Goal: Task Accomplishment & Management: Use online tool/utility

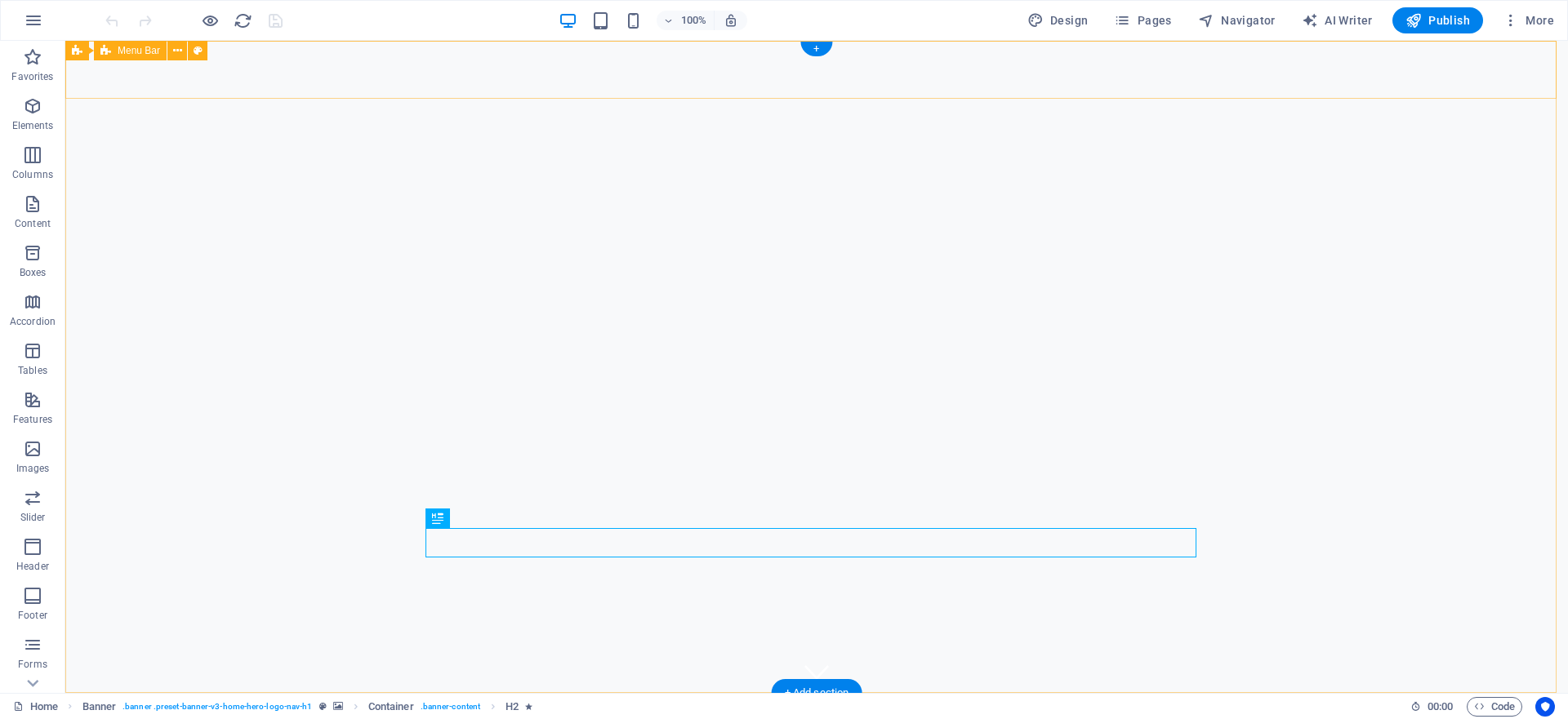
click at [1378, 693] on div "[PERSON_NAME] Home About Services Gallery Contact" at bounding box center [817, 732] width 1503 height 79
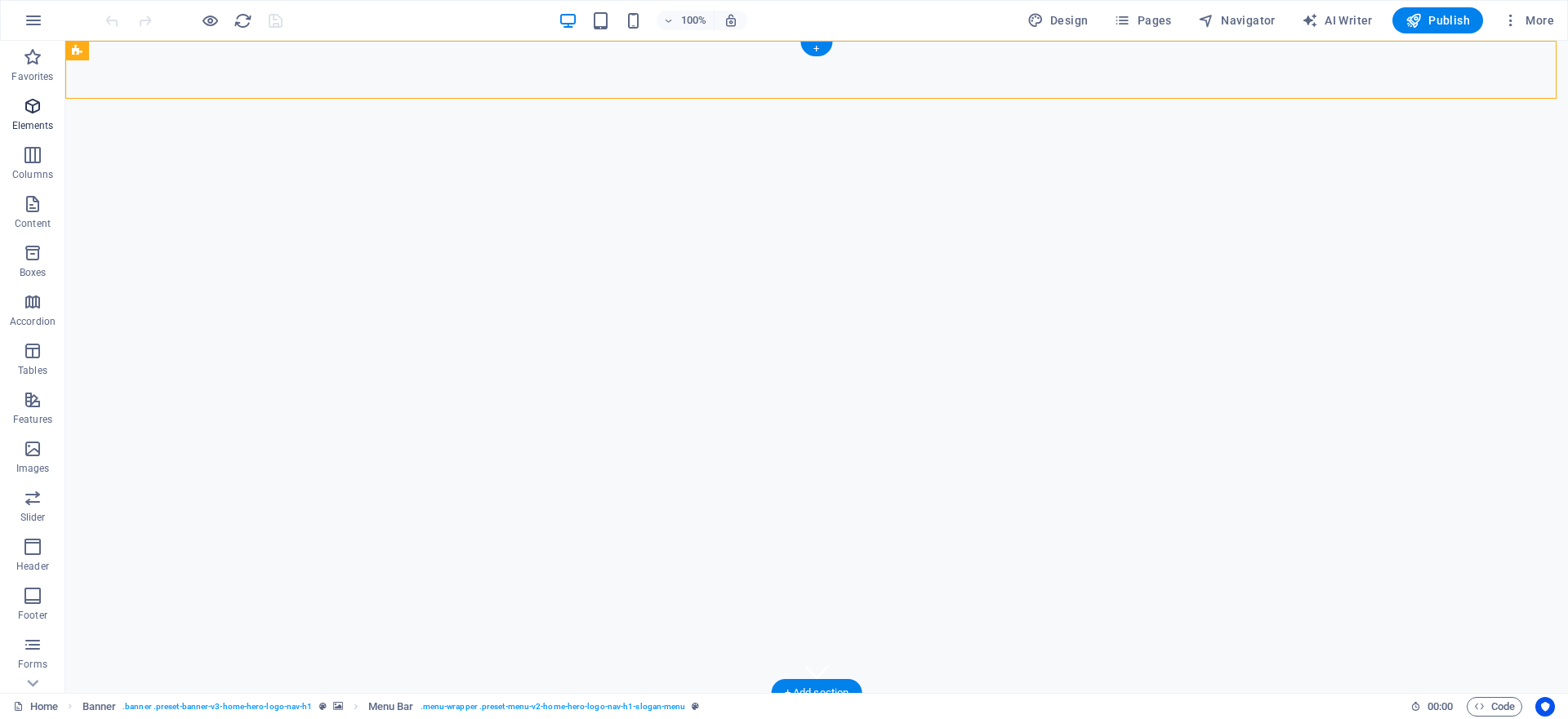
click at [41, 115] on icon "button" at bounding box center [33, 106] width 20 height 20
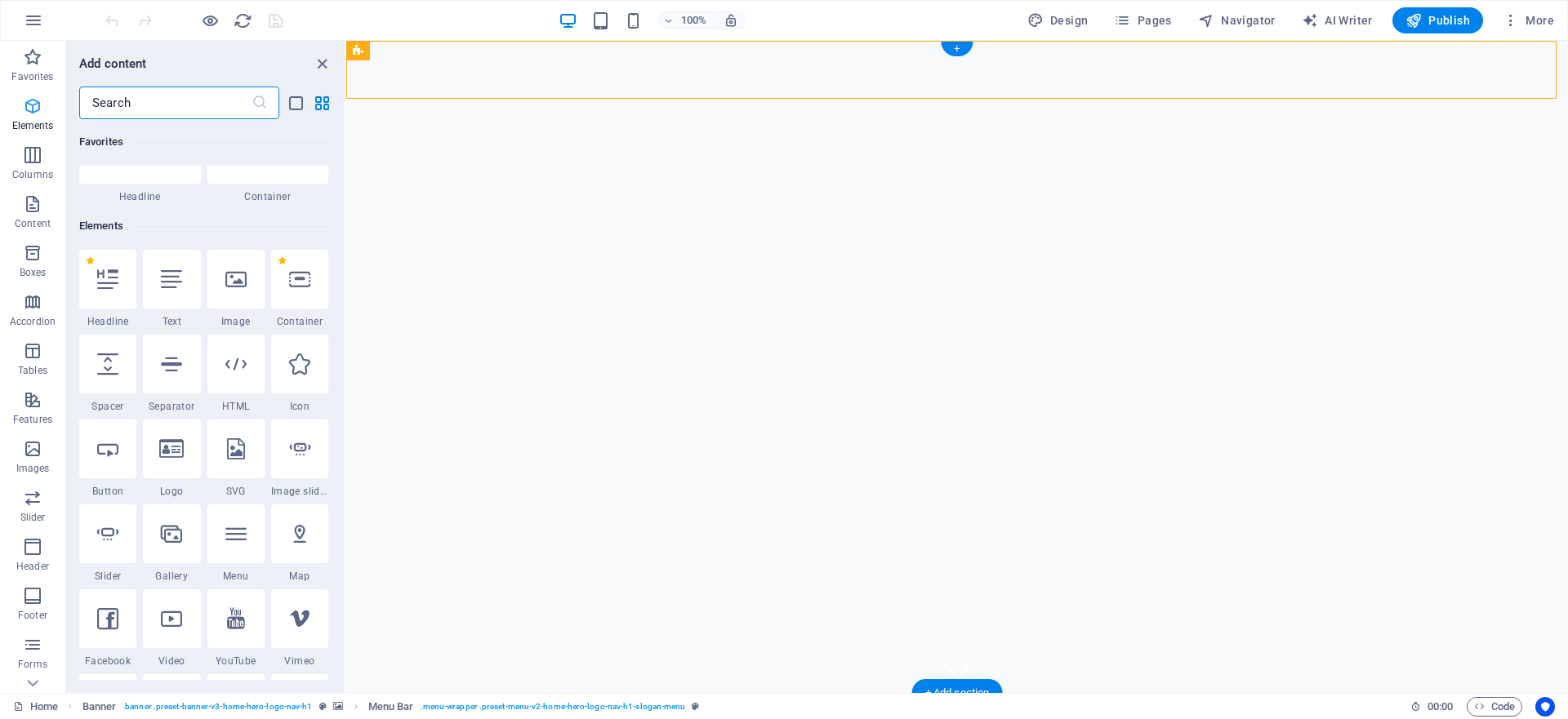
scroll to position [174, 0]
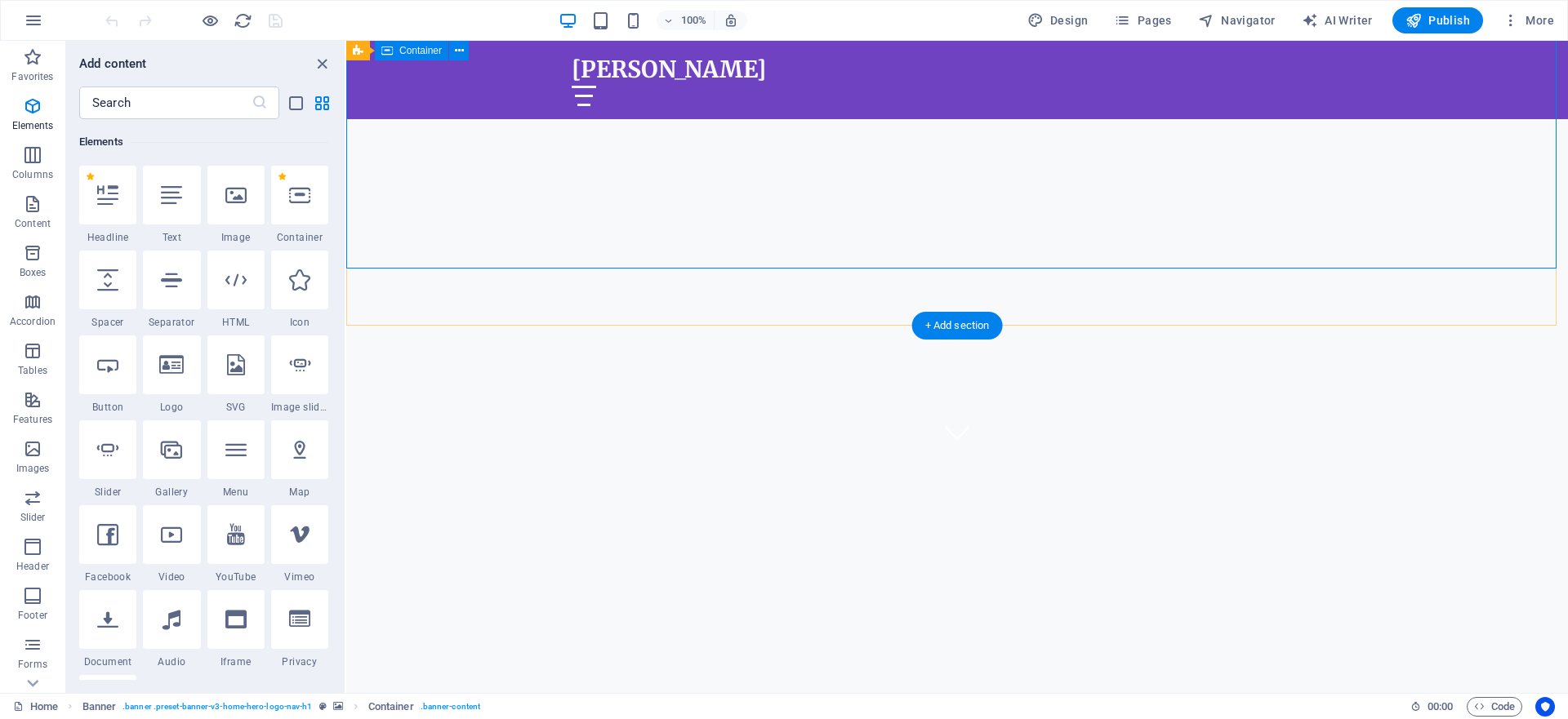
scroll to position [367, 0]
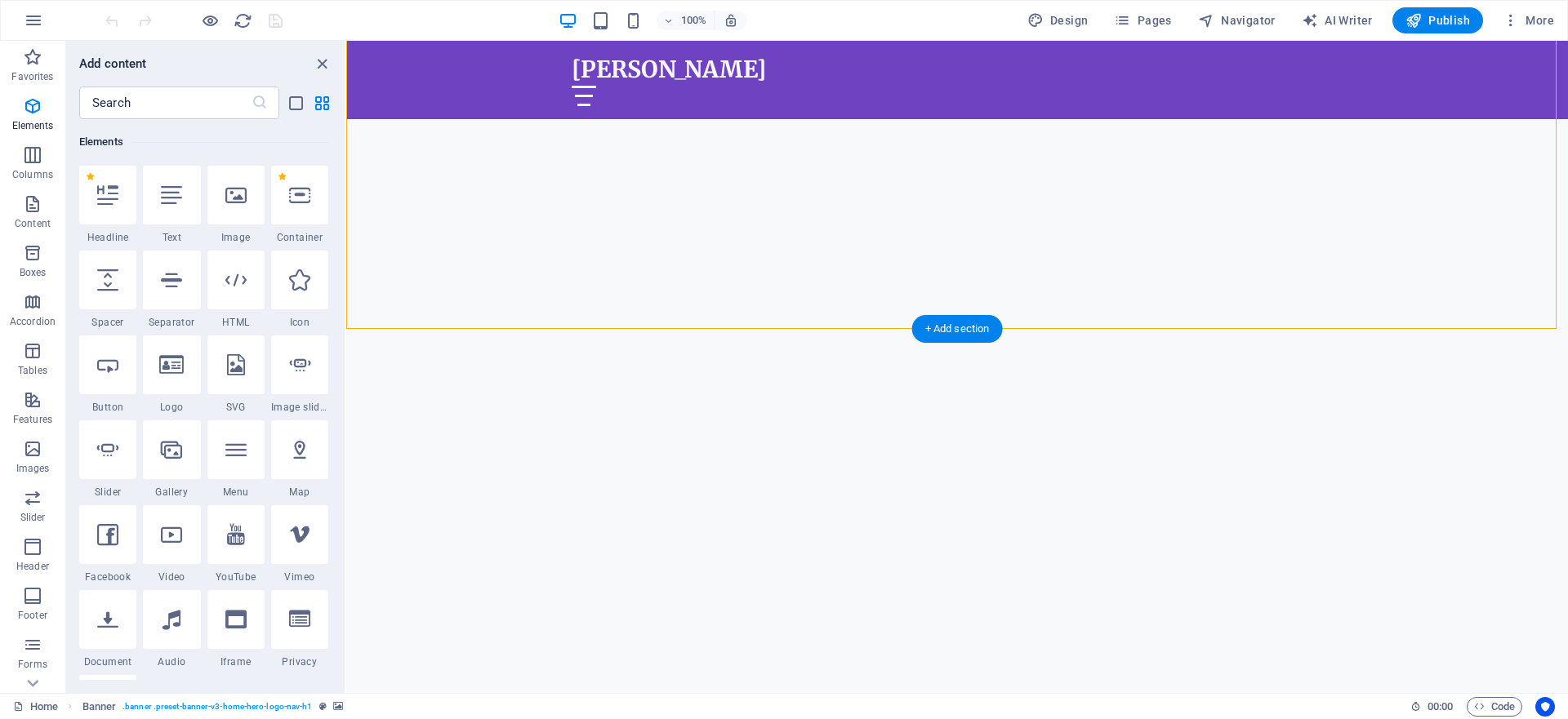
scroll to position [204, 0]
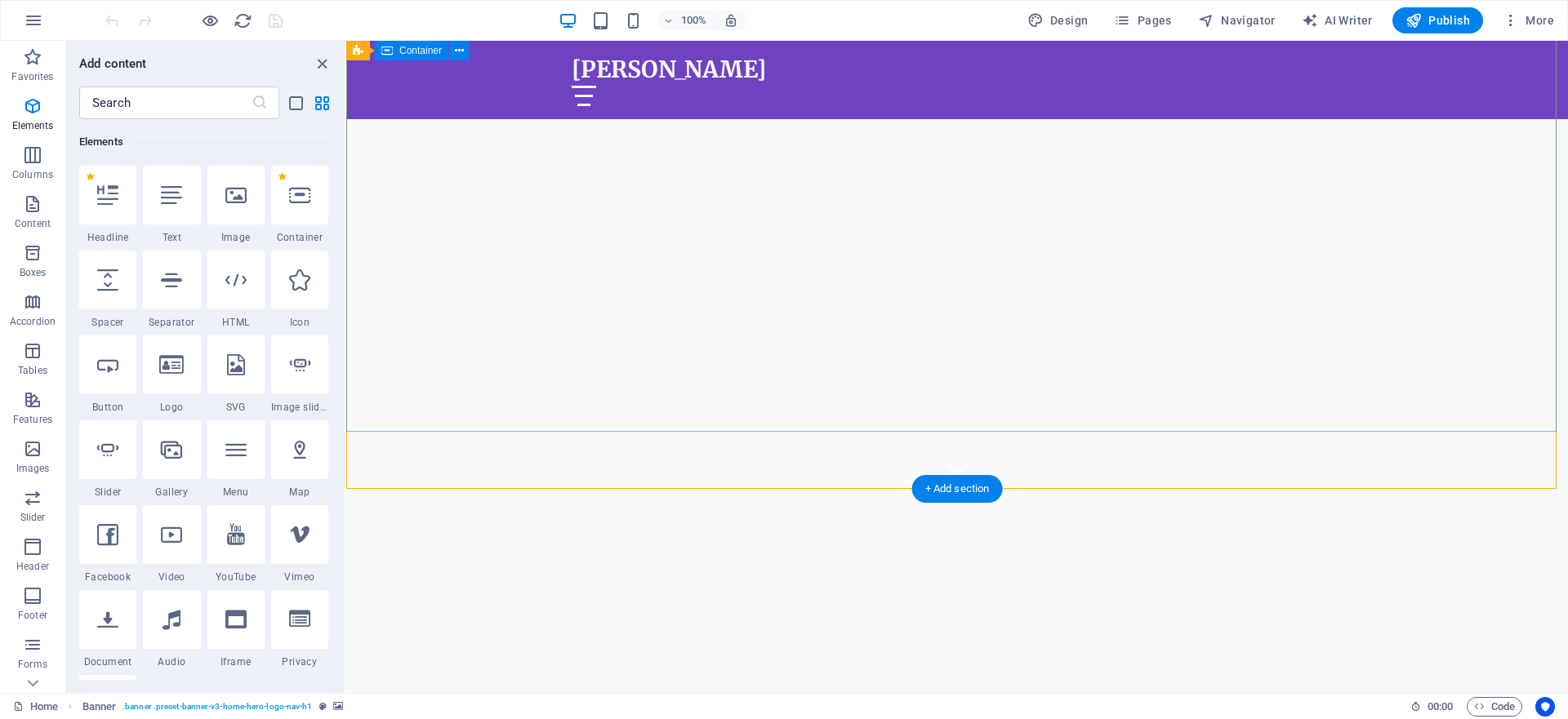
click at [572, 489] on div "Welcome to [PERSON_NAME]" at bounding box center [957, 605] width 1222 height 231
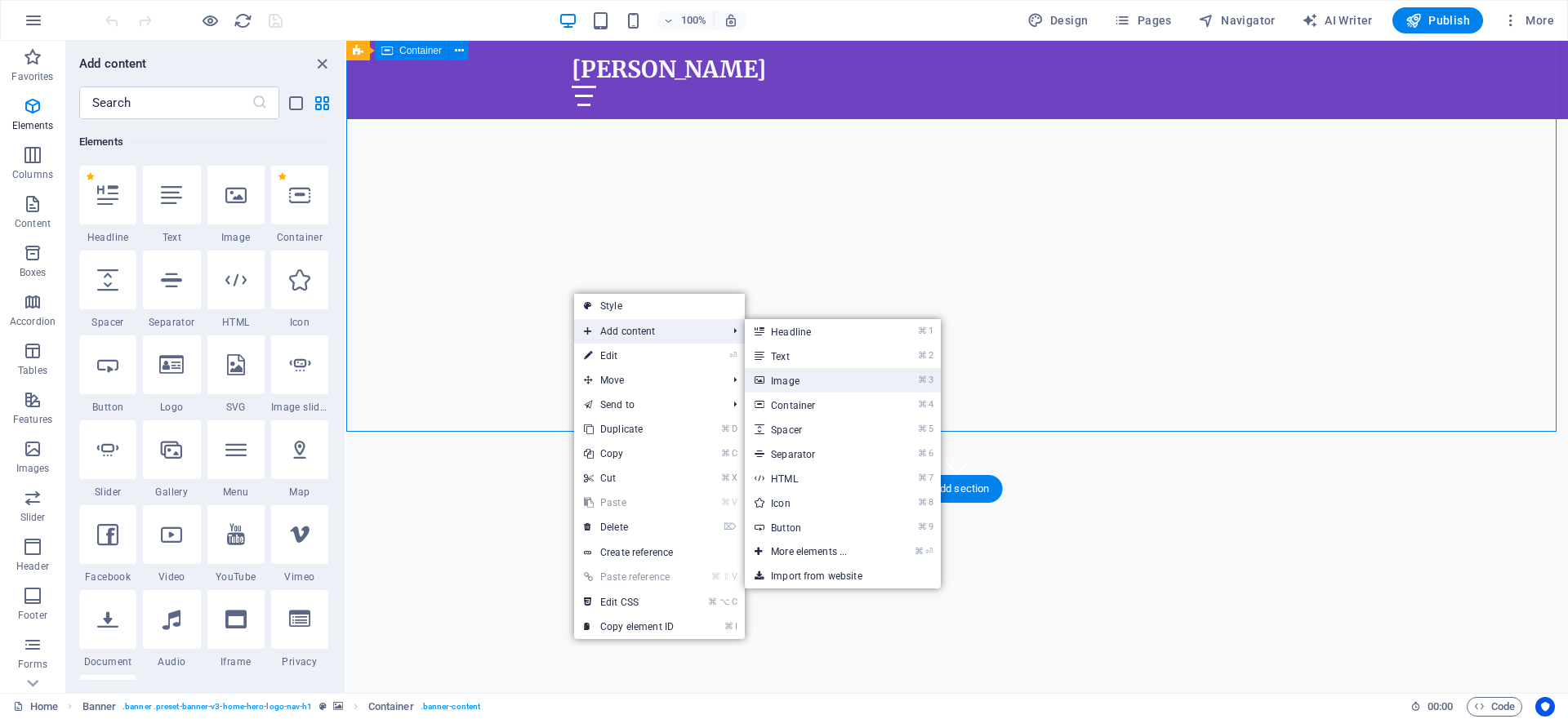
click at [828, 377] on link "⌘ 3 Image" at bounding box center [812, 380] width 134 height 25
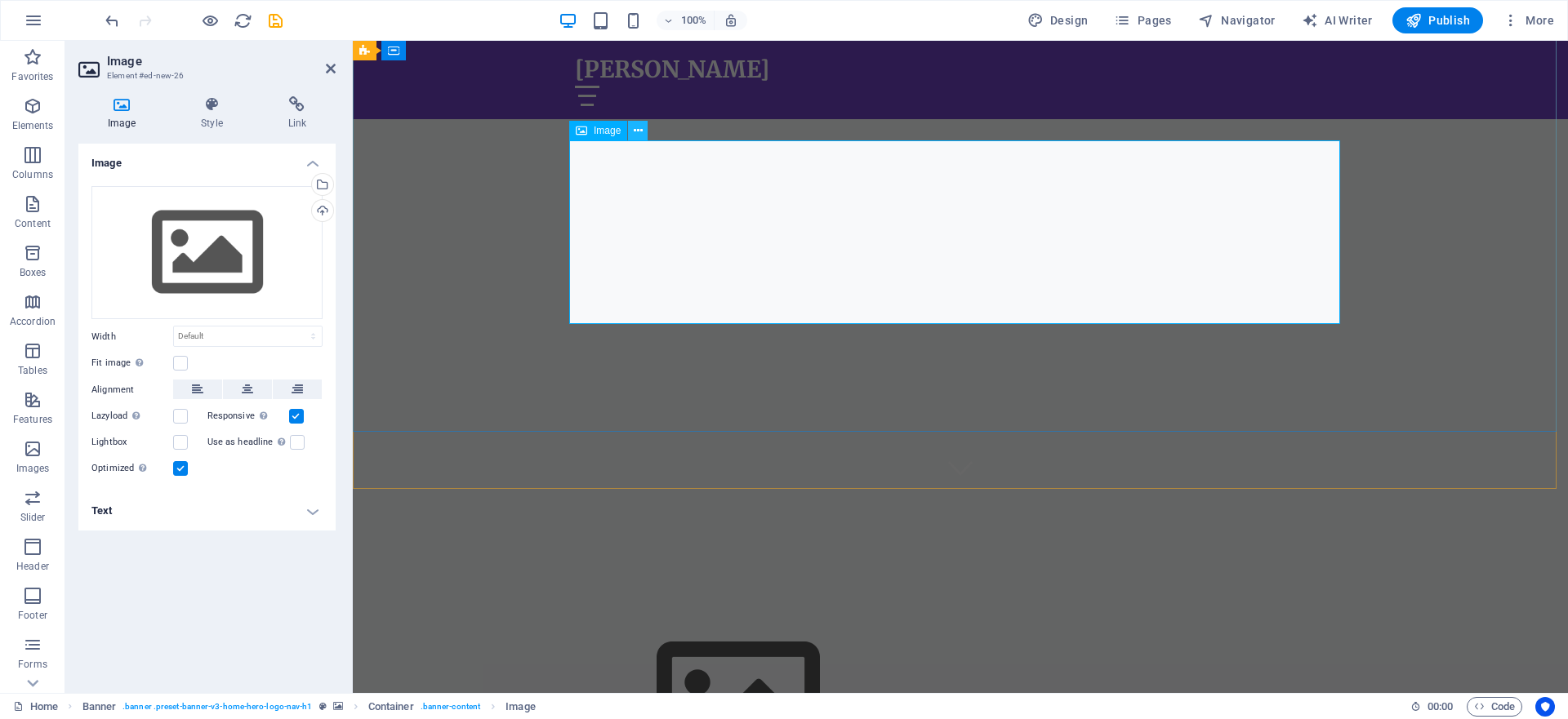
click at [640, 132] on icon at bounding box center [638, 130] width 9 height 17
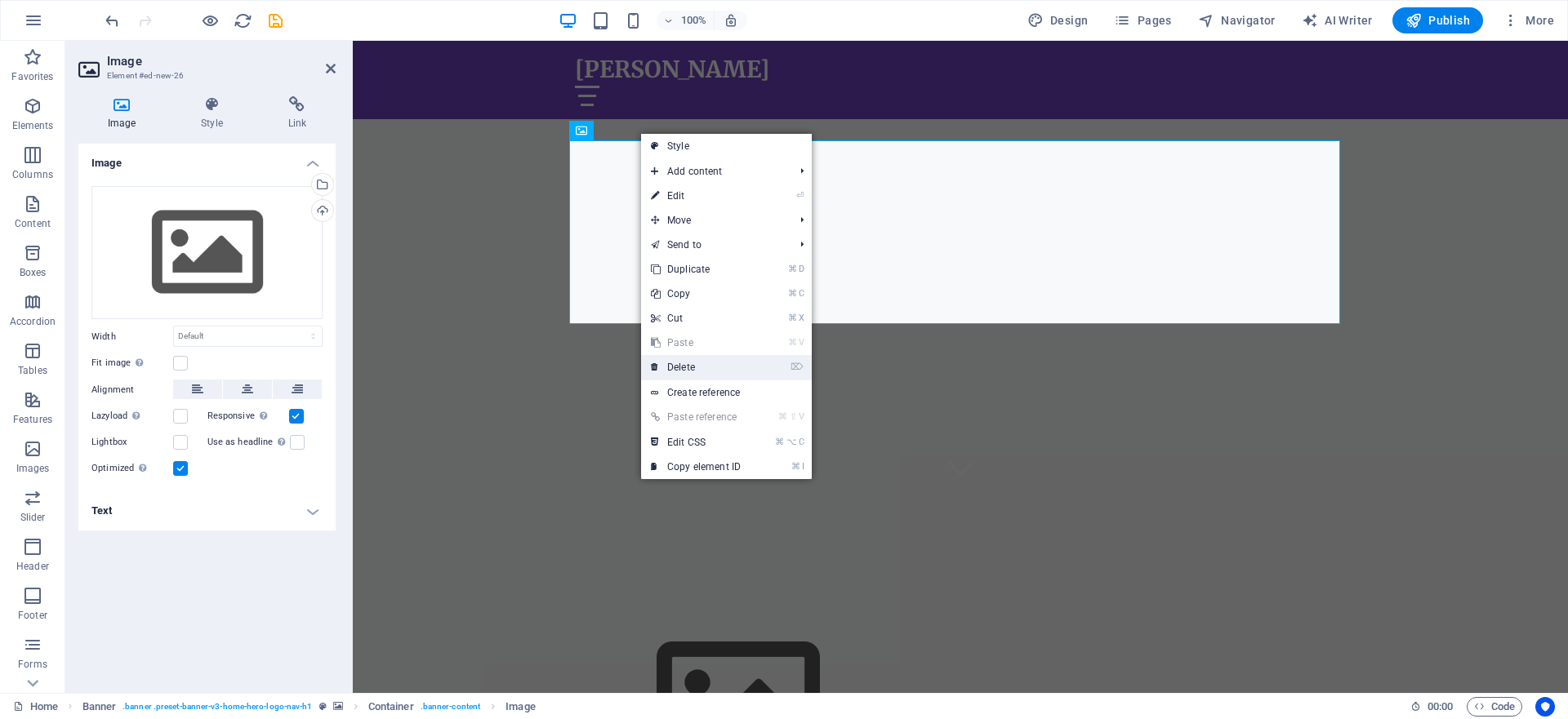
click at [706, 373] on link "⌦ Delete" at bounding box center [695, 367] width 109 height 25
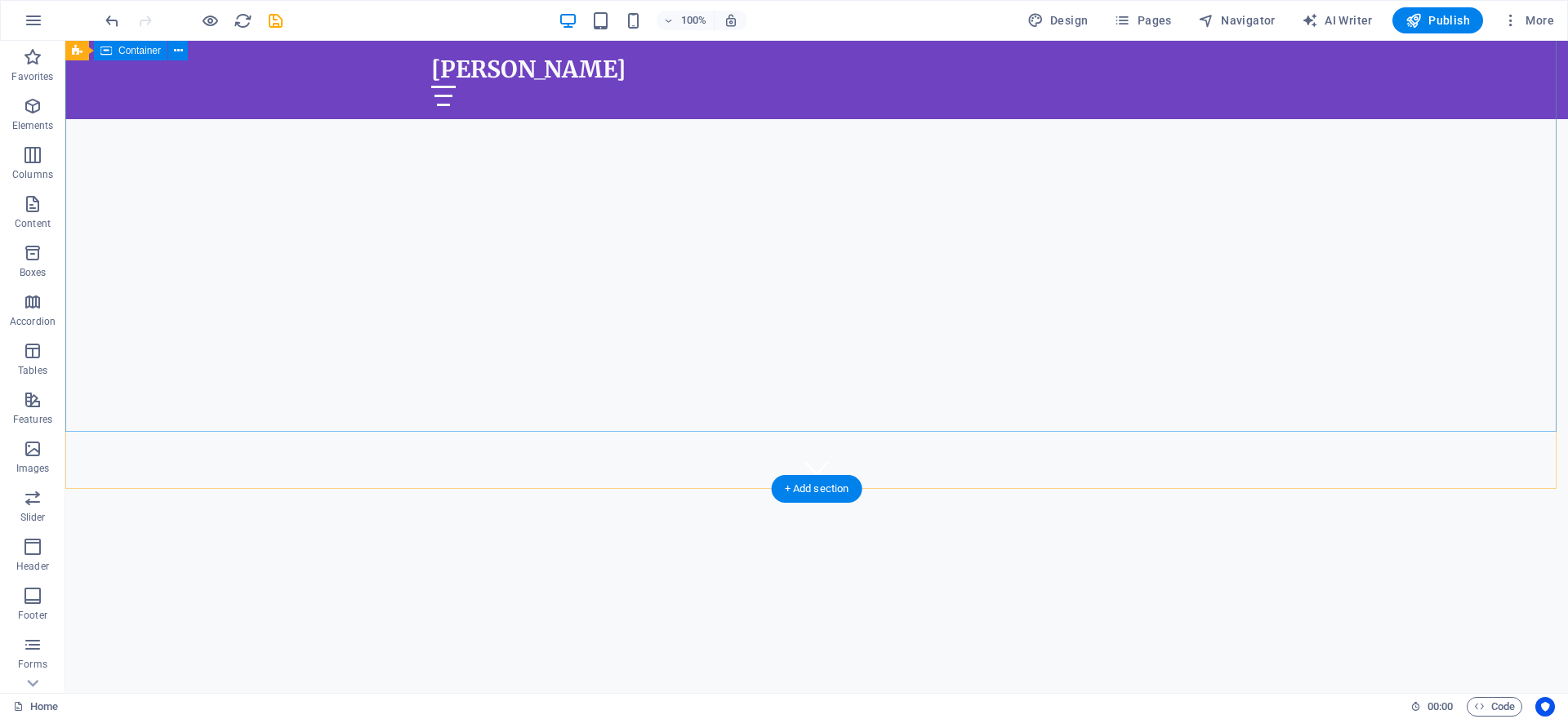
click at [360, 489] on div "Welcome to [PERSON_NAME]" at bounding box center [817, 605] width 1503 height 231
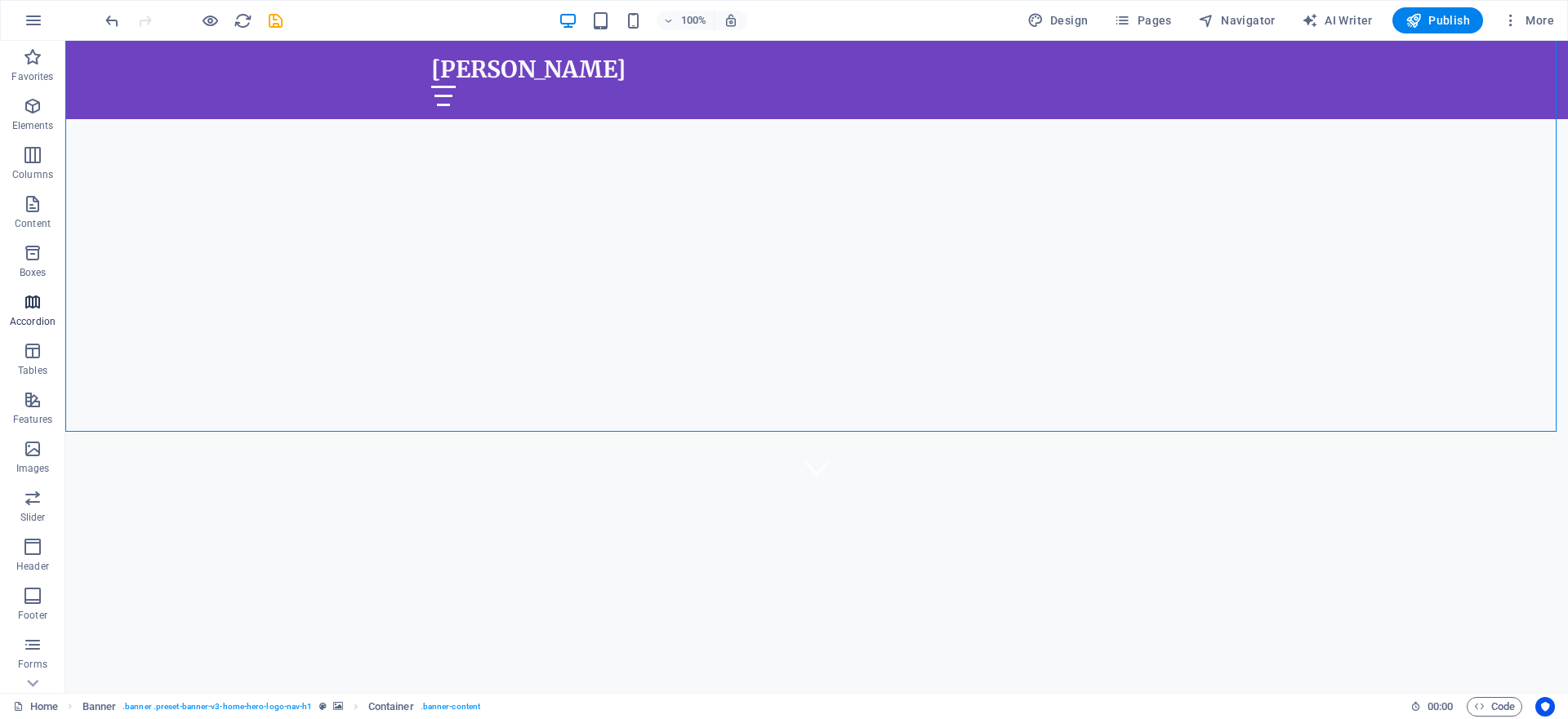
click at [41, 307] on icon "button" at bounding box center [33, 302] width 20 height 20
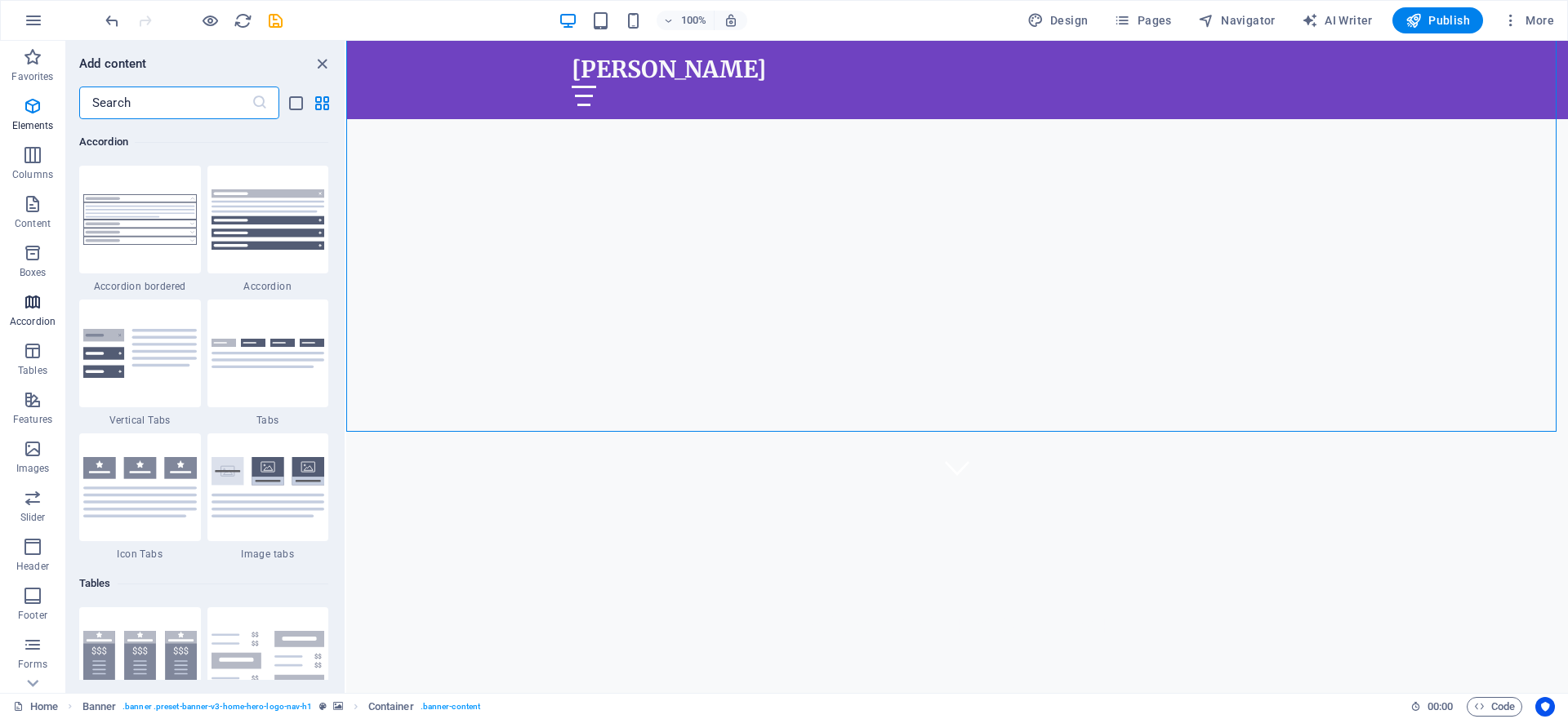
scroll to position [5213, 0]
click at [42, 263] on span "Boxes" at bounding box center [33, 263] width 66 height 39
click at [44, 114] on span "Elements" at bounding box center [33, 115] width 66 height 39
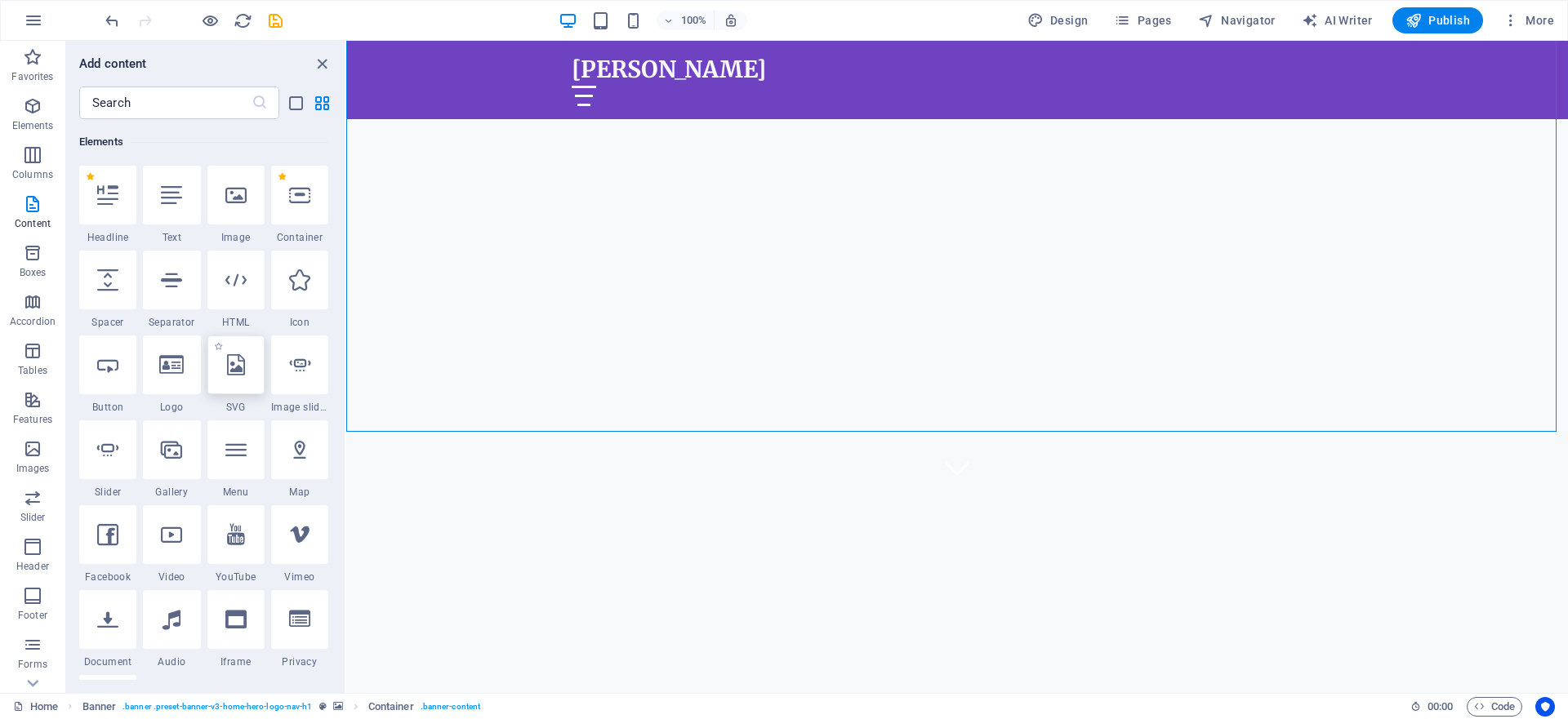
scroll to position [0, 0]
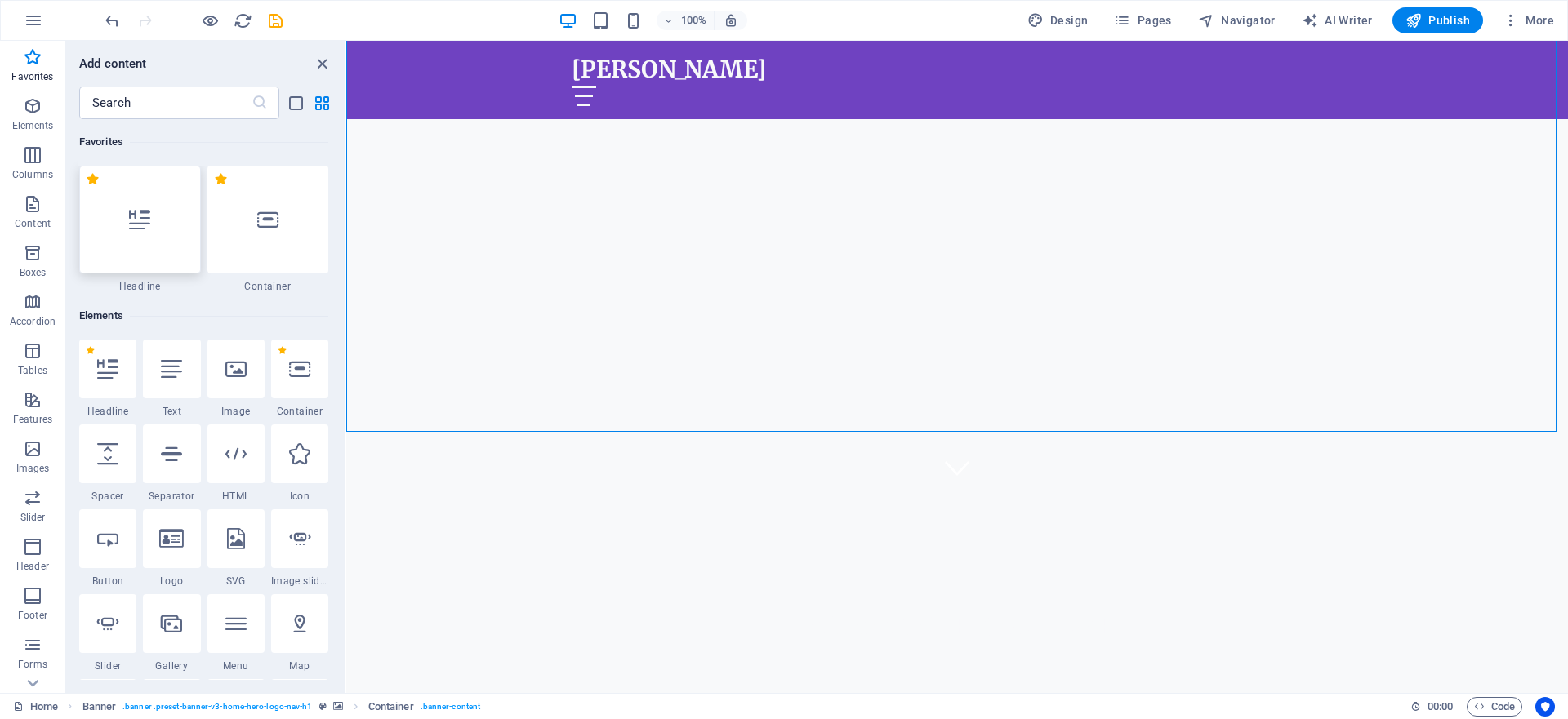
click at [157, 243] on div at bounding box center [140, 220] width 121 height 107
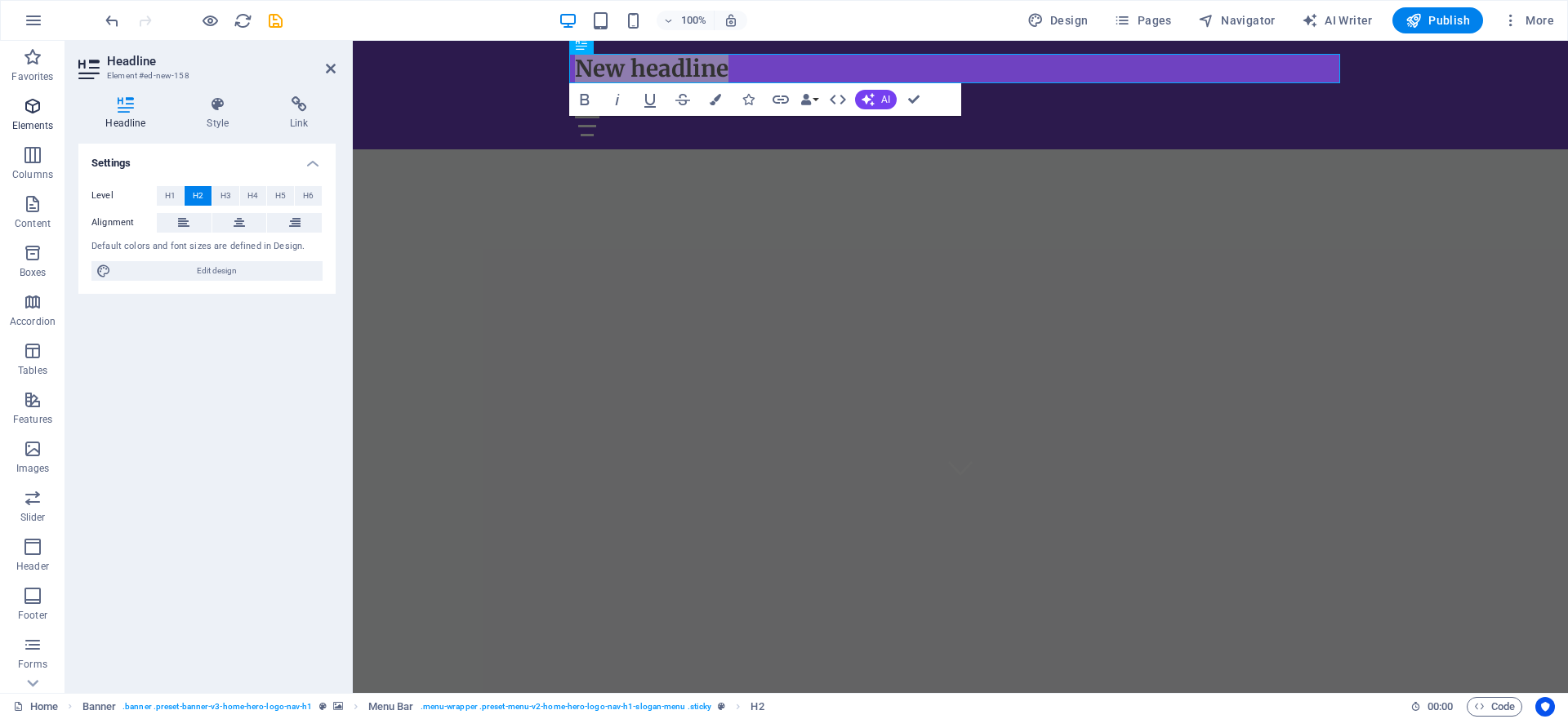
click at [42, 114] on icon "button" at bounding box center [33, 106] width 20 height 20
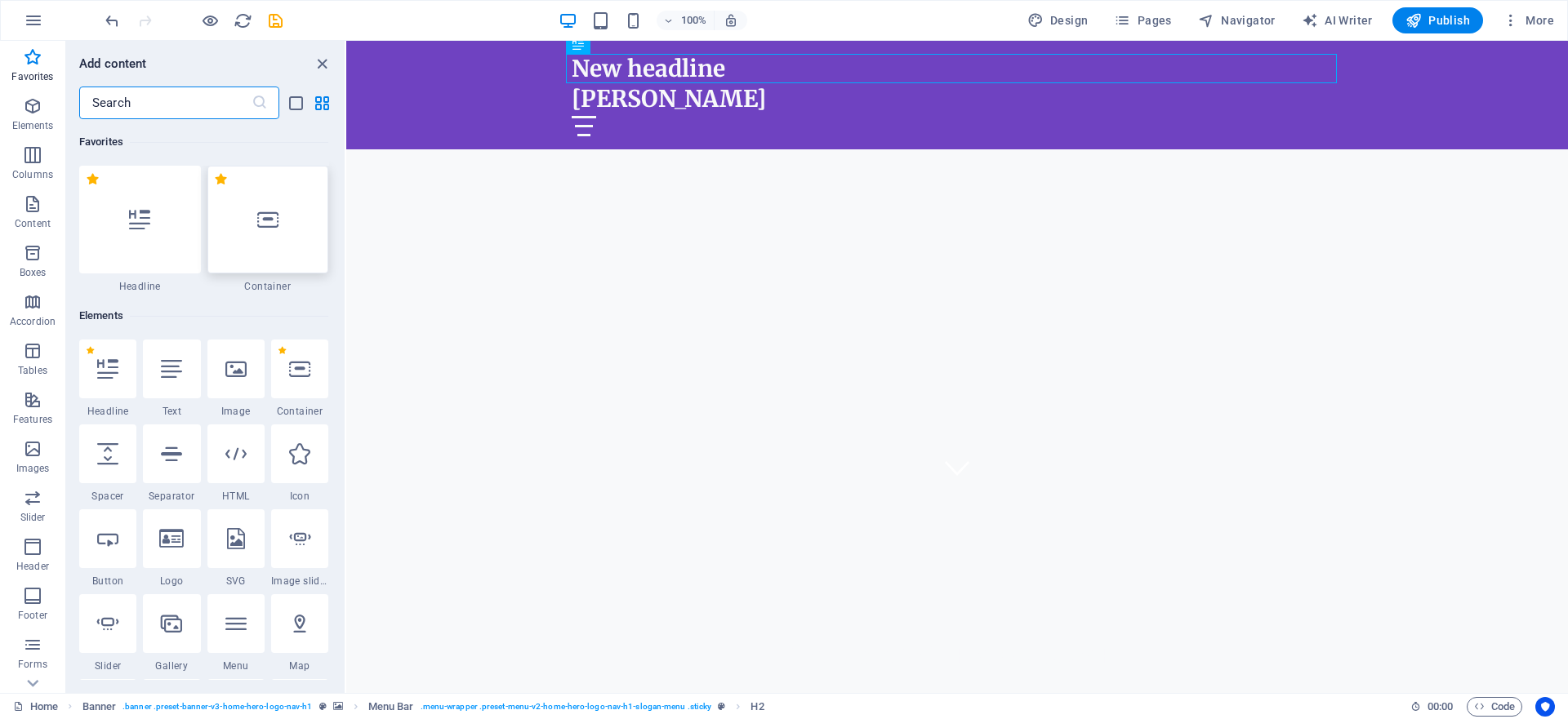
click at [245, 226] on div at bounding box center [269, 220] width 121 height 107
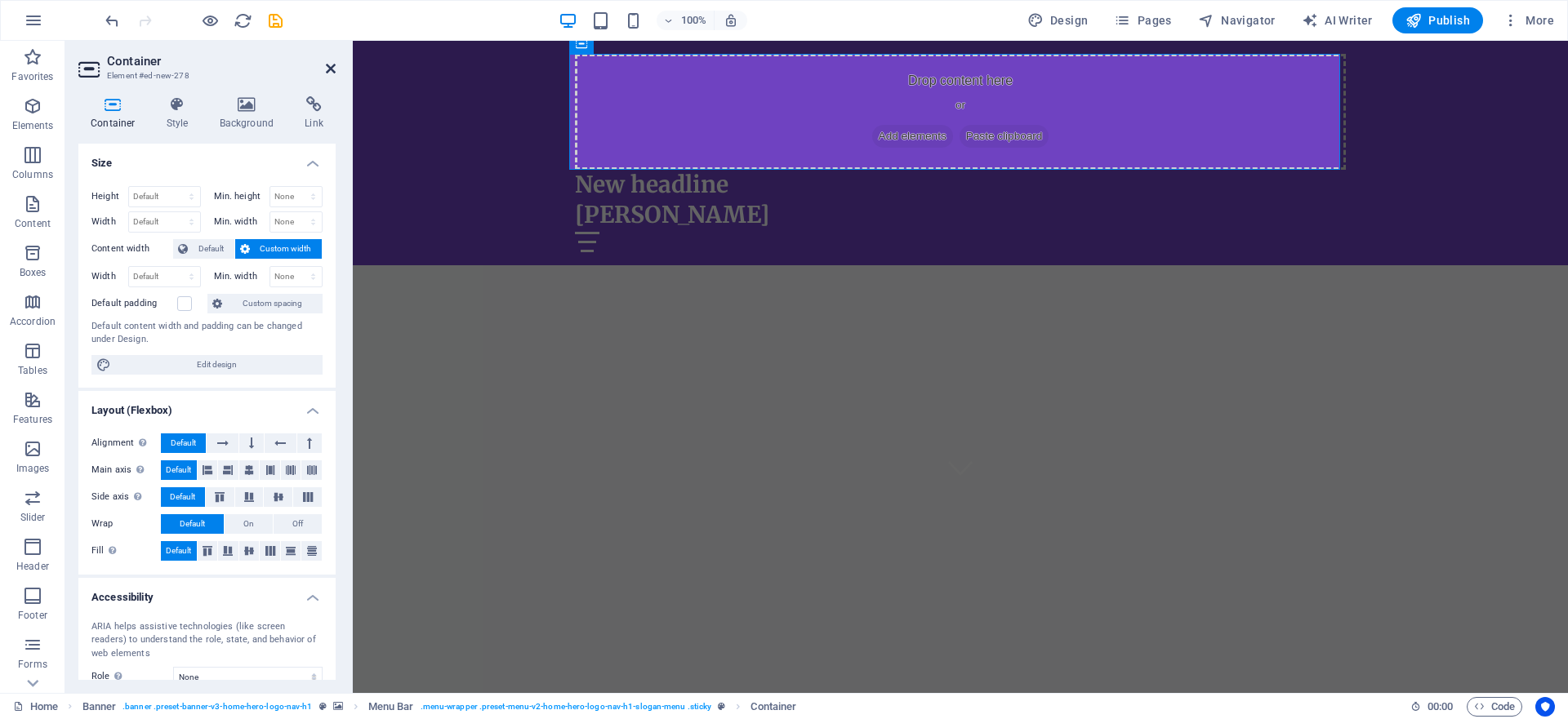
click at [326, 71] on icon at bounding box center [331, 68] width 10 height 13
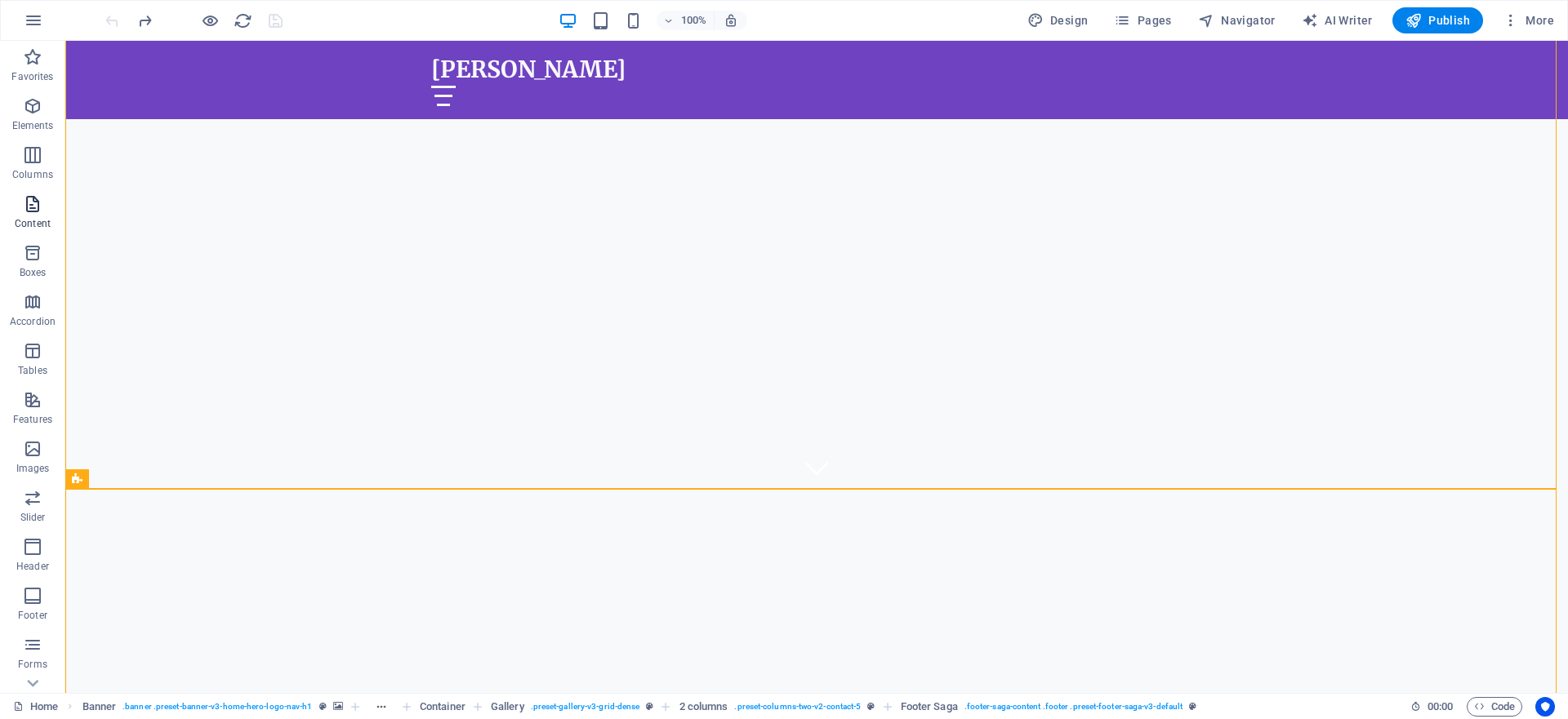
click at [39, 217] on span "Content" at bounding box center [33, 213] width 66 height 39
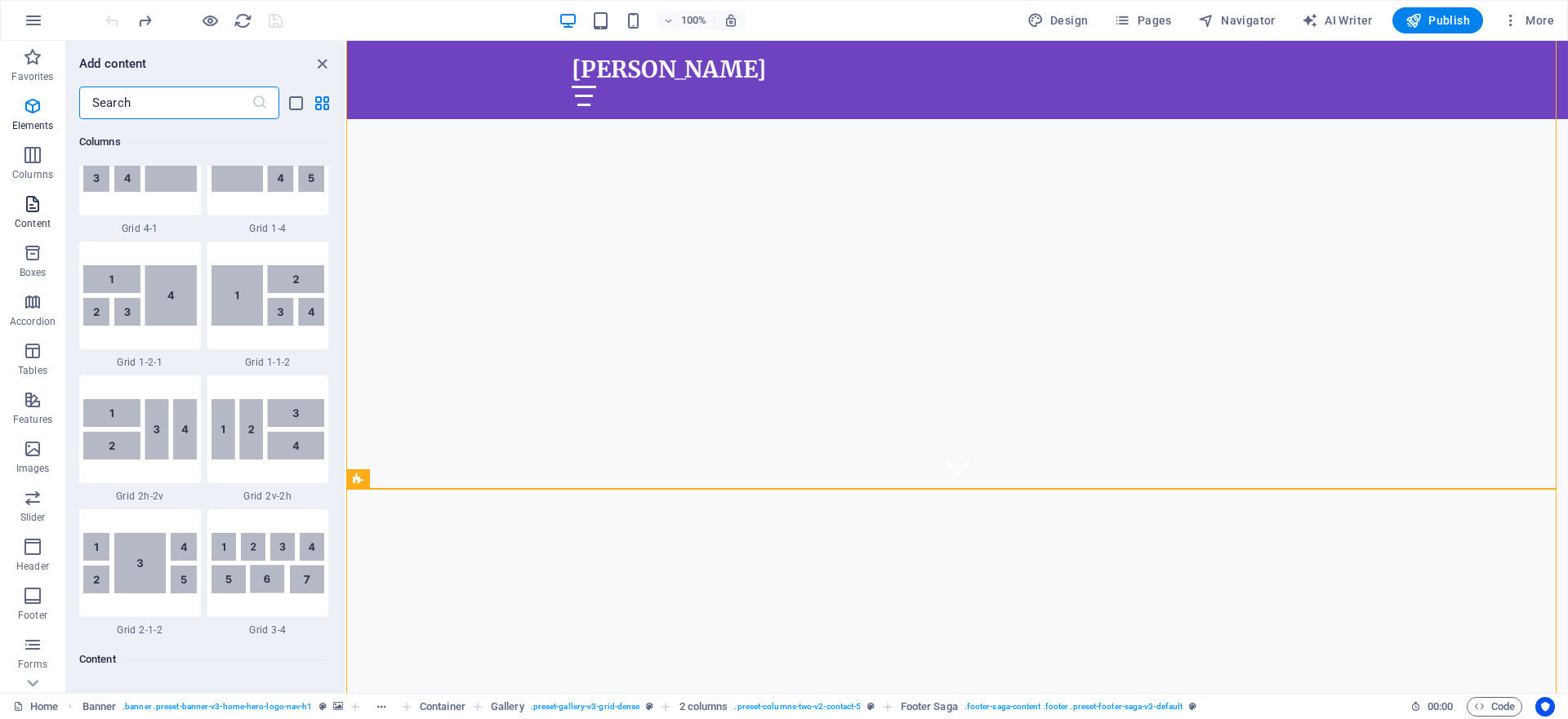
scroll to position [2857, 0]
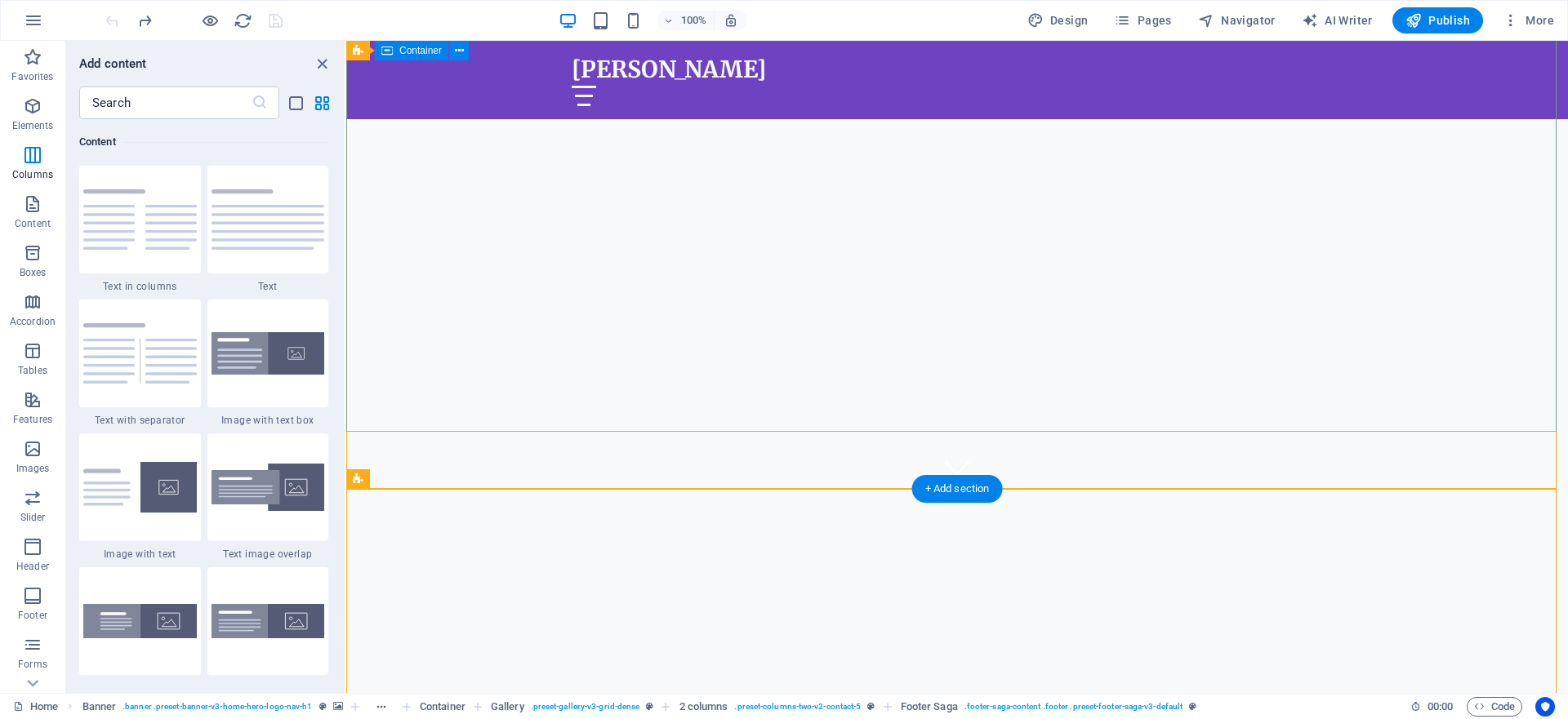
click at [1439, 489] on div "Welcome to [PERSON_NAME]" at bounding box center [957, 605] width 1222 height 231
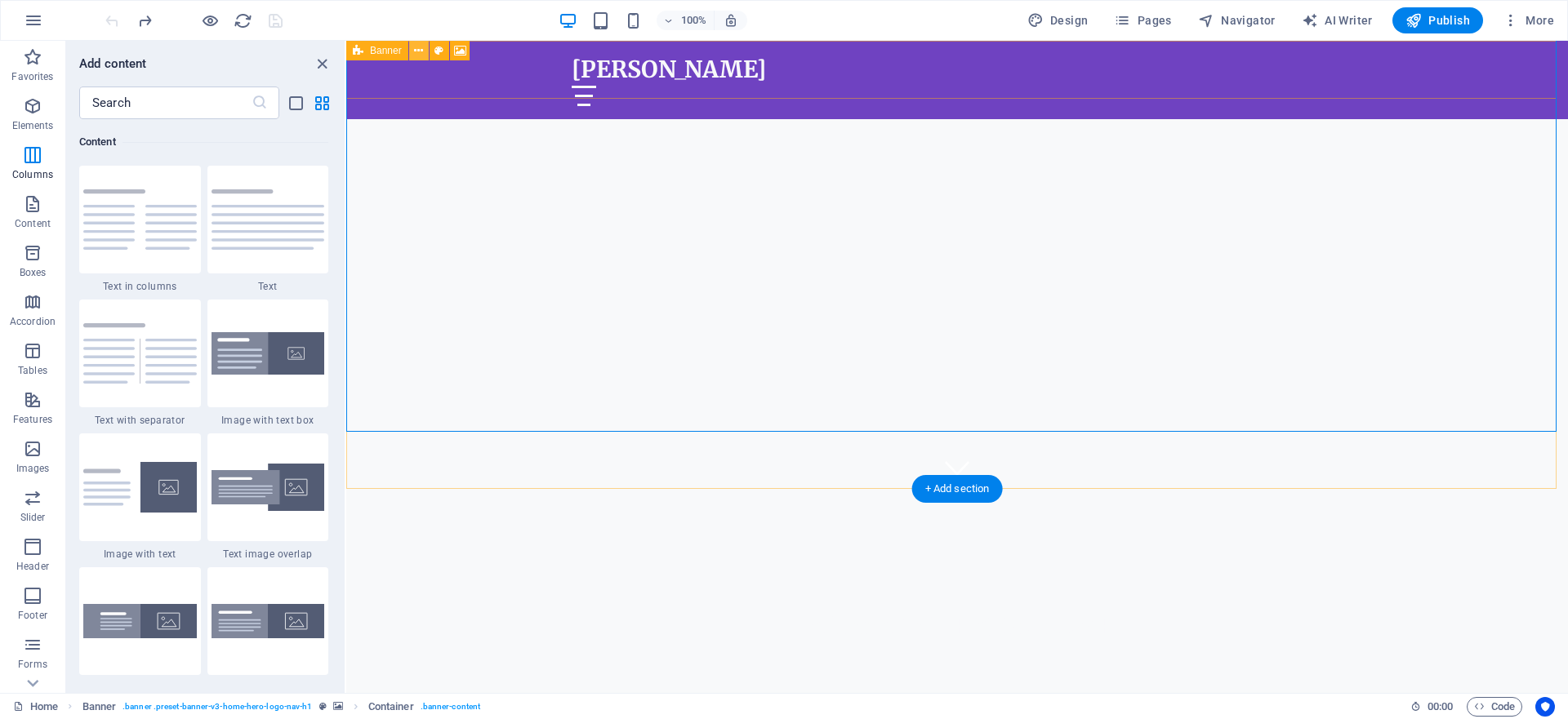
click at [418, 51] on icon at bounding box center [418, 51] width 9 height 17
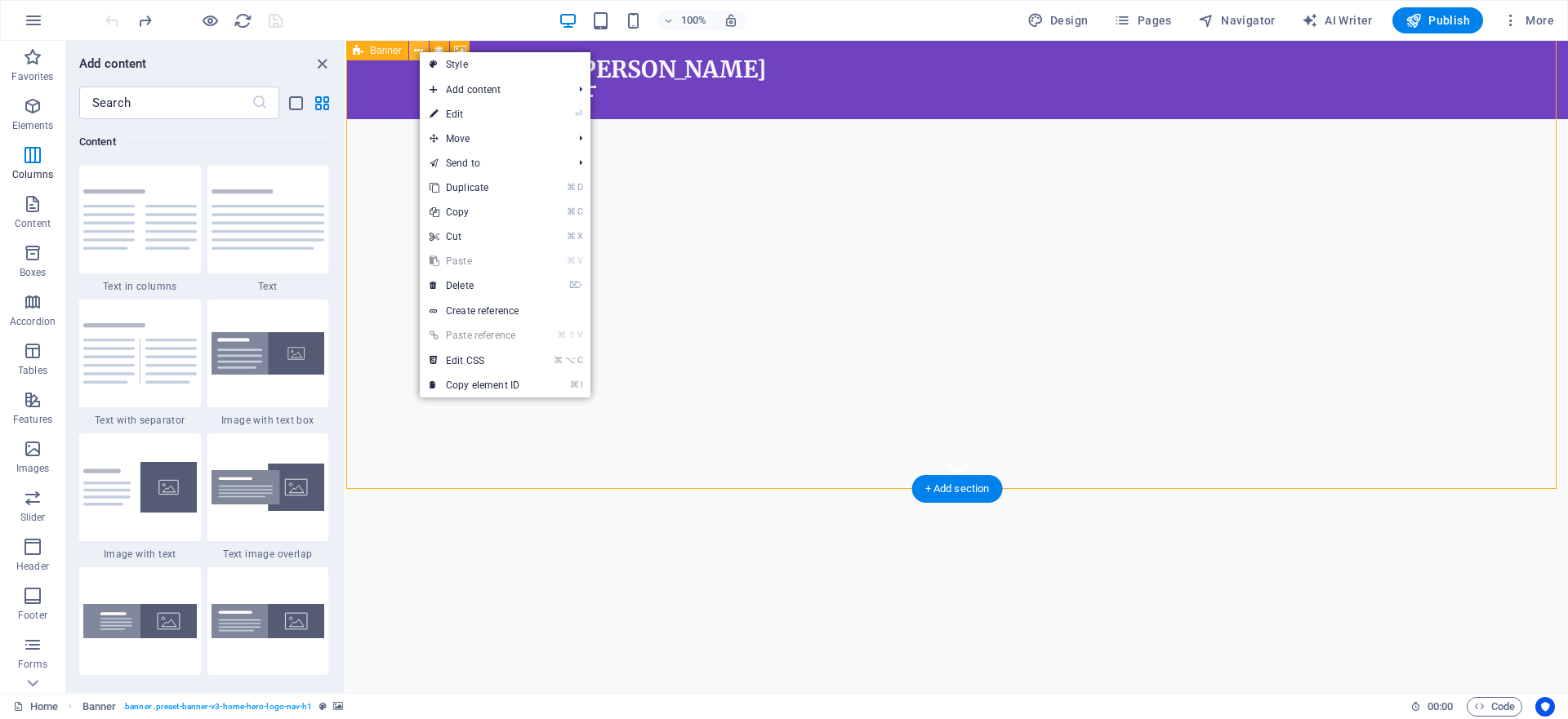
click at [418, 51] on icon at bounding box center [418, 51] width 9 height 17
click at [466, 47] on icon at bounding box center [460, 51] width 12 height 17
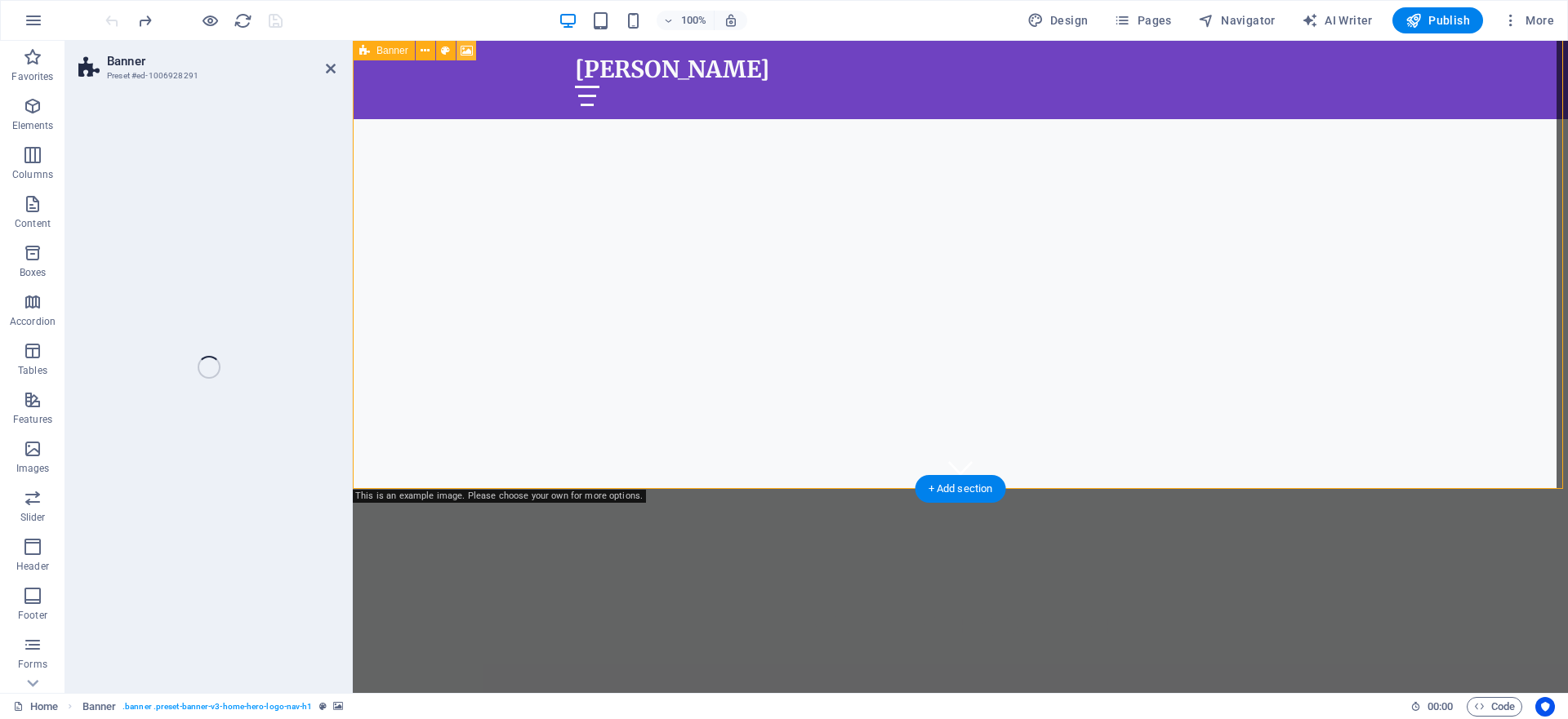
select select "ms"
select select "s"
select select "progressive"
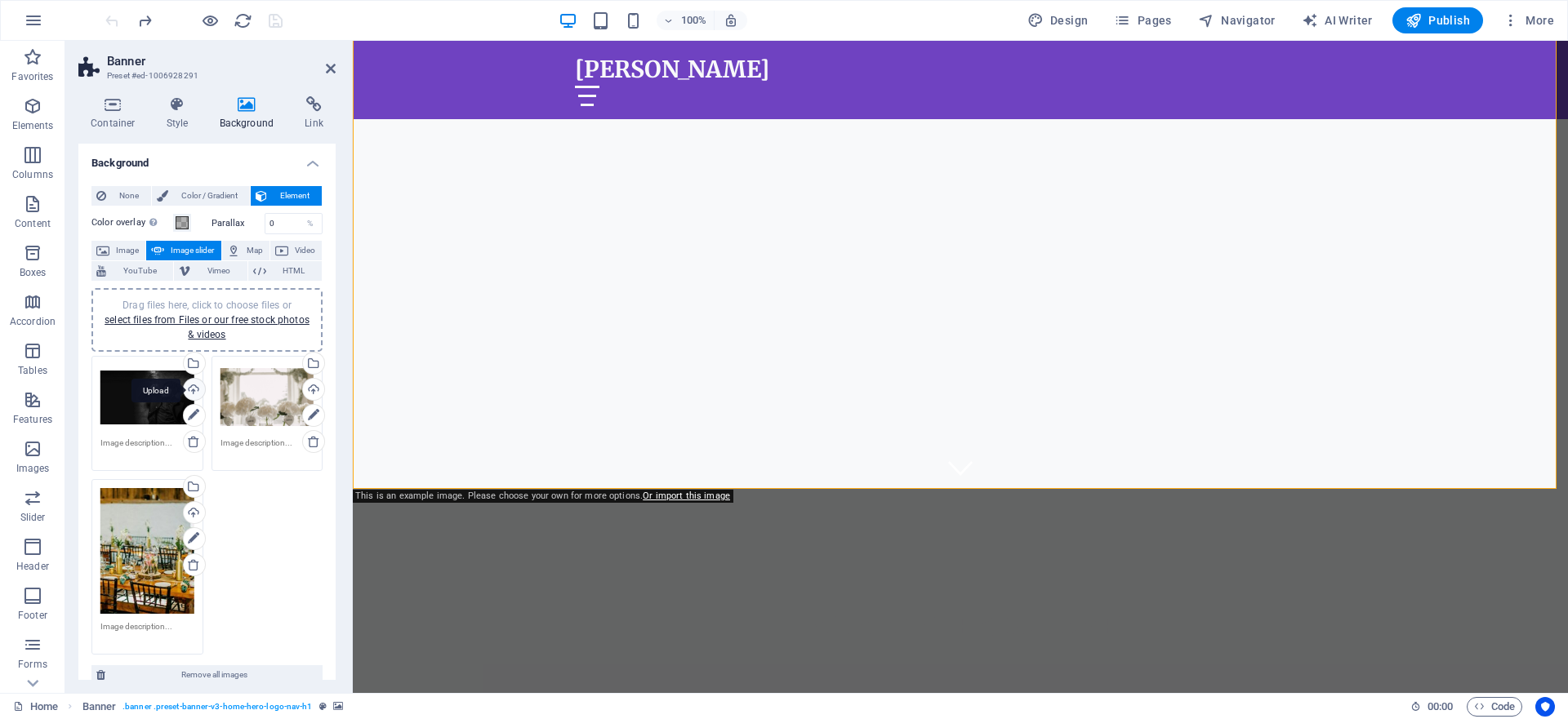
click at [195, 389] on div "Upload" at bounding box center [192, 391] width 25 height 25
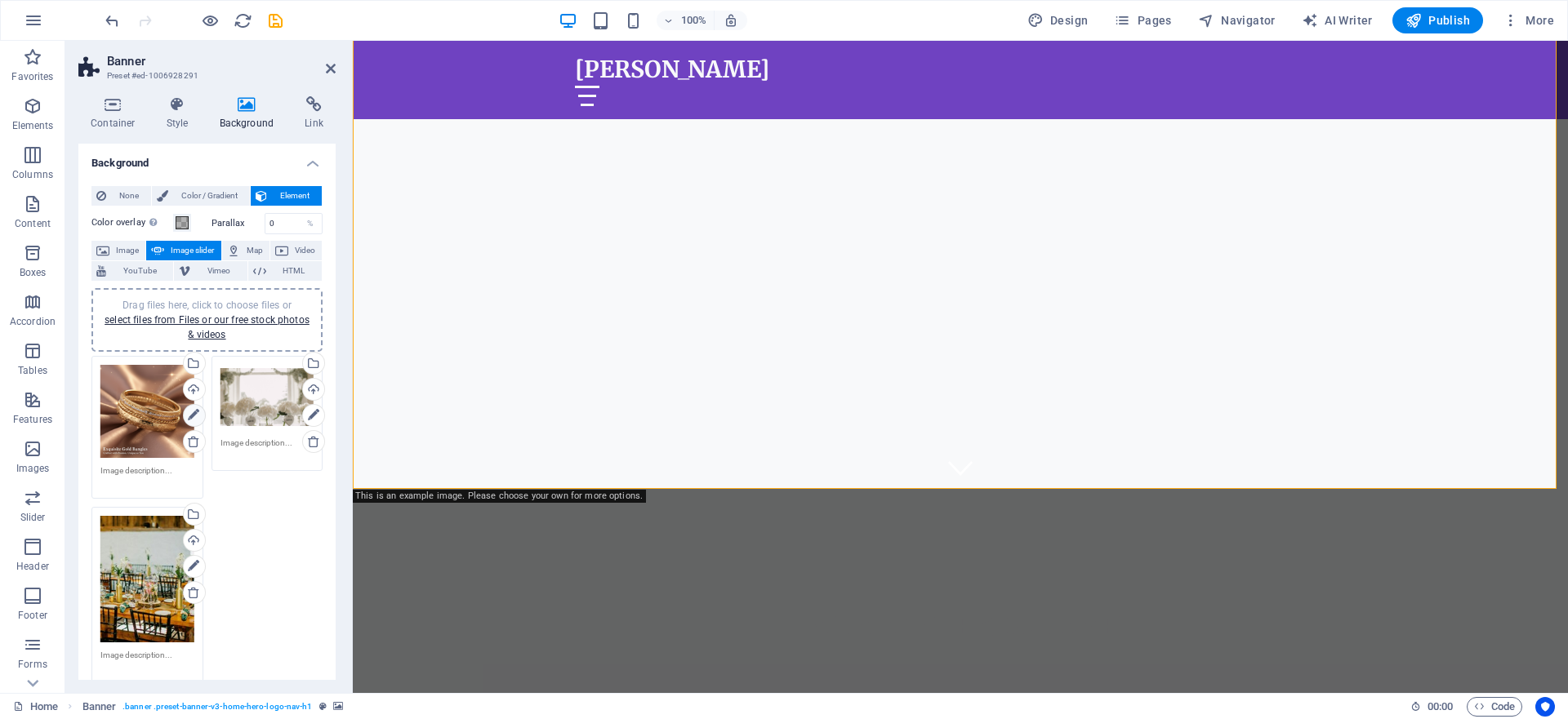
click at [190, 413] on icon at bounding box center [193, 416] width 11 height 20
click at [306, 388] on div "Upload" at bounding box center [311, 391] width 25 height 25
click at [193, 589] on icon at bounding box center [193, 592] width 13 height 13
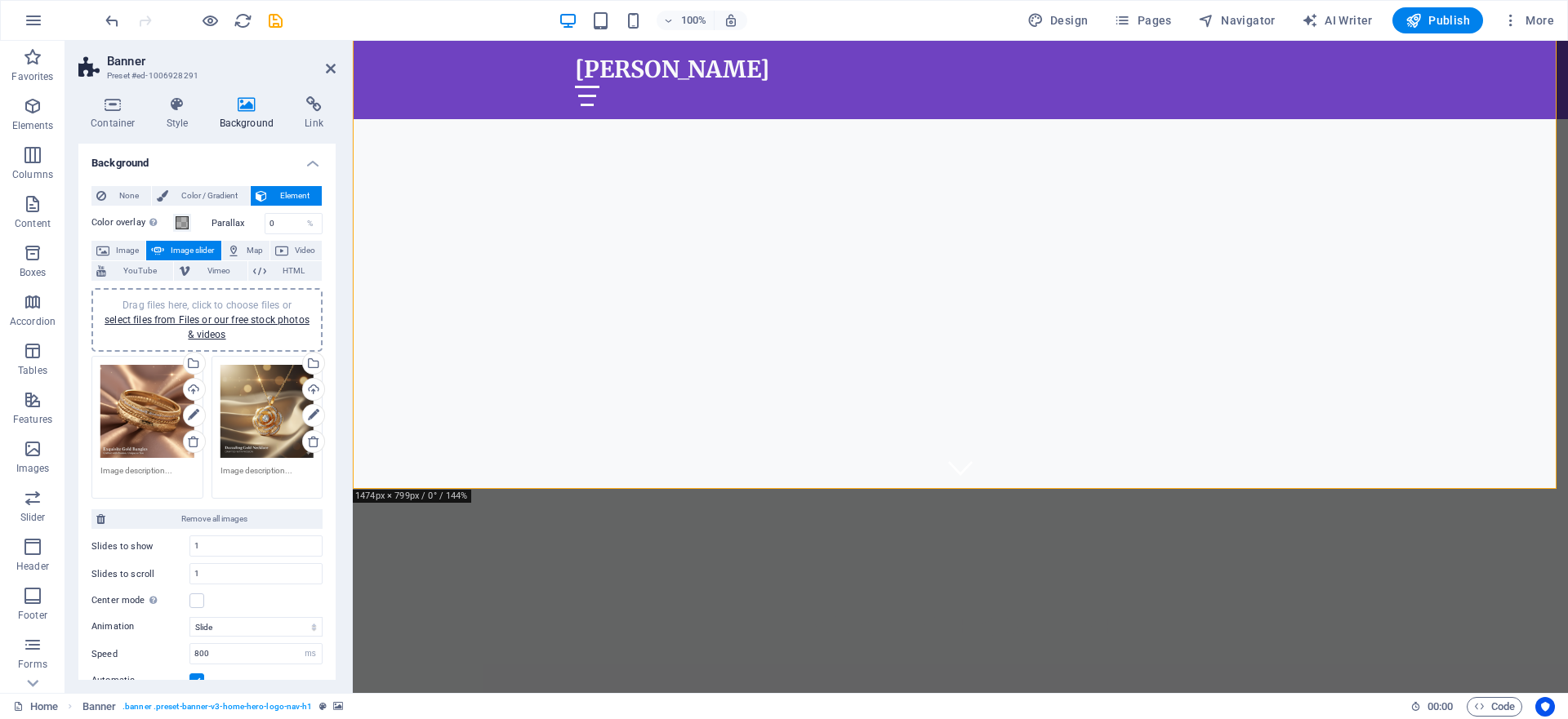
click at [143, 410] on div "Drag files here, click to choose files or select files from Files or our free s…" at bounding box center [147, 412] width 94 height 93
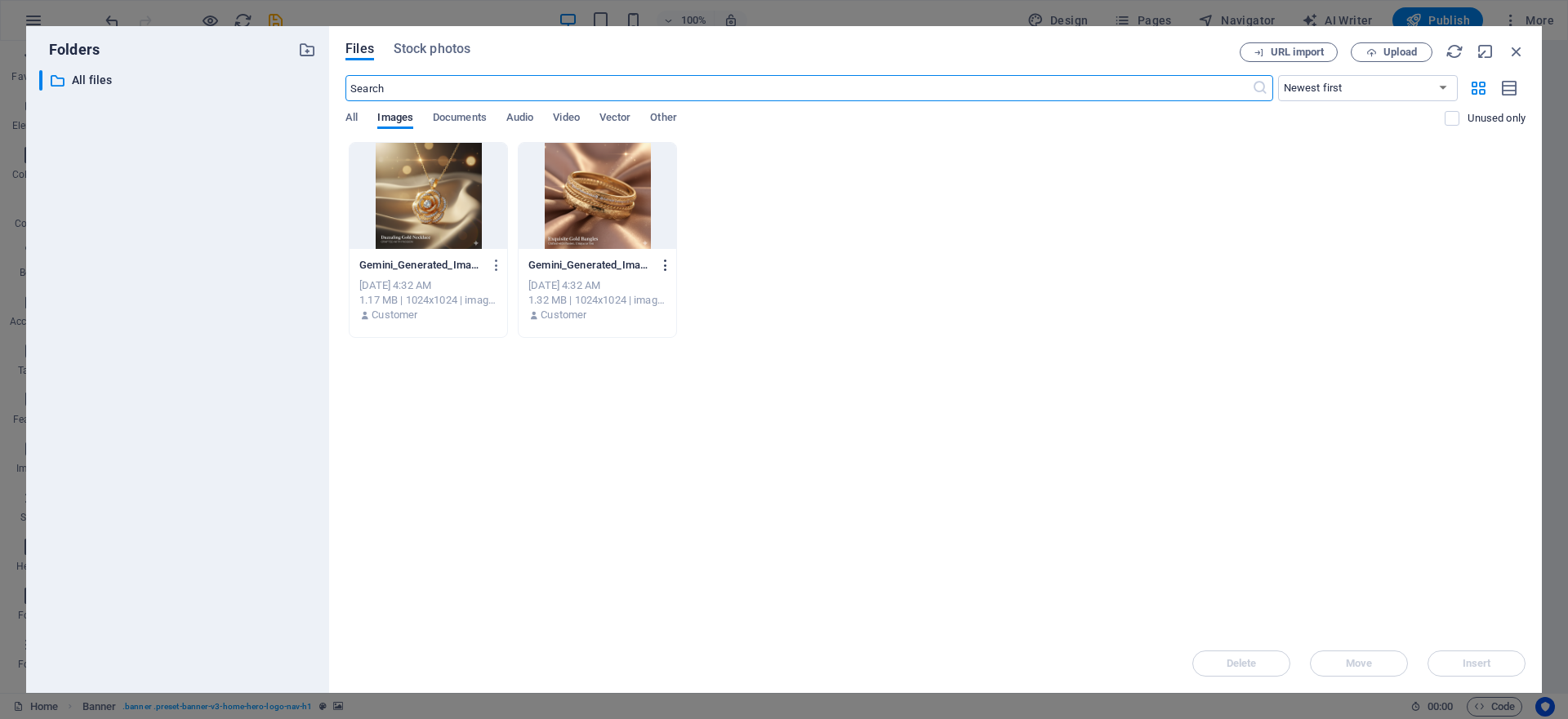
click at [659, 263] on icon "button" at bounding box center [667, 265] width 16 height 15
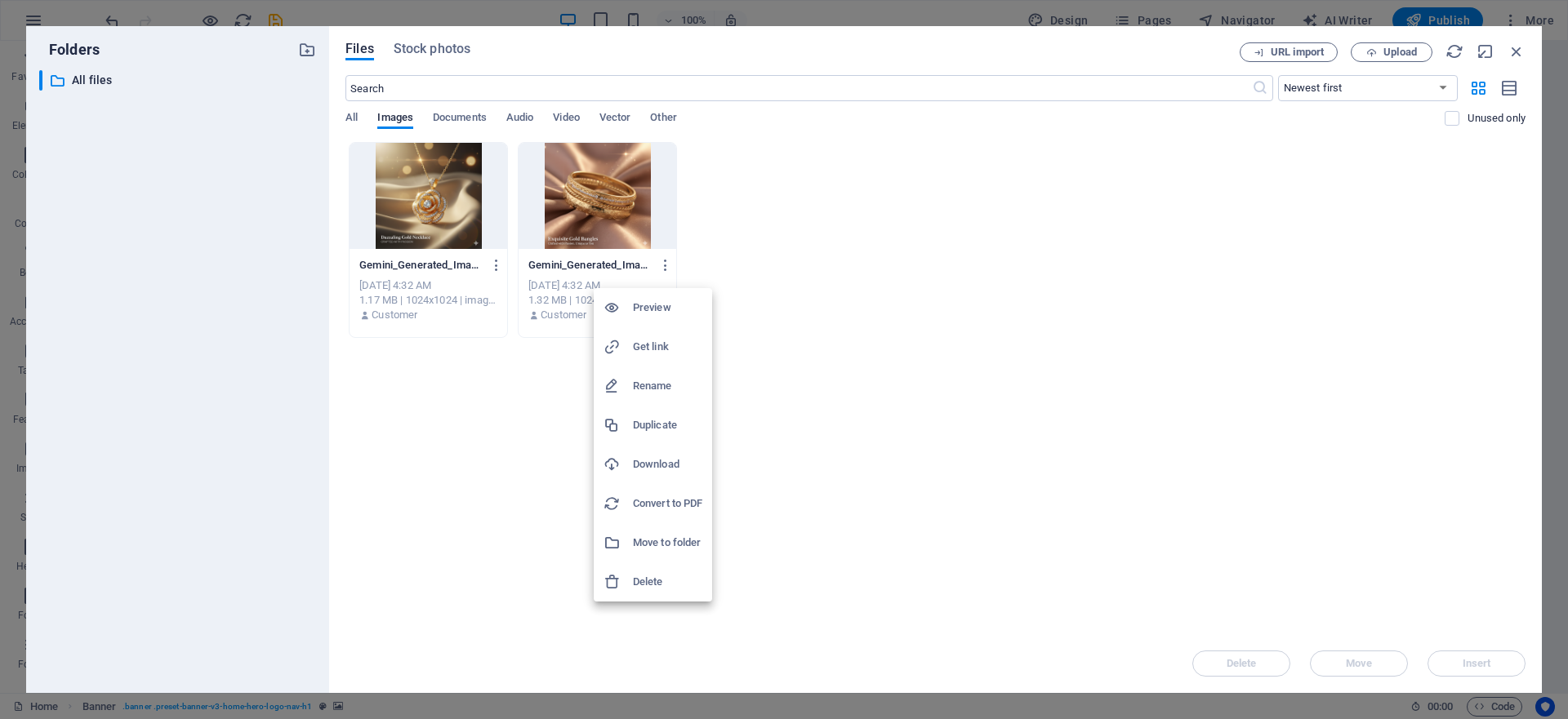
click at [645, 298] on h6 "Preview" at bounding box center [668, 308] width 70 height 20
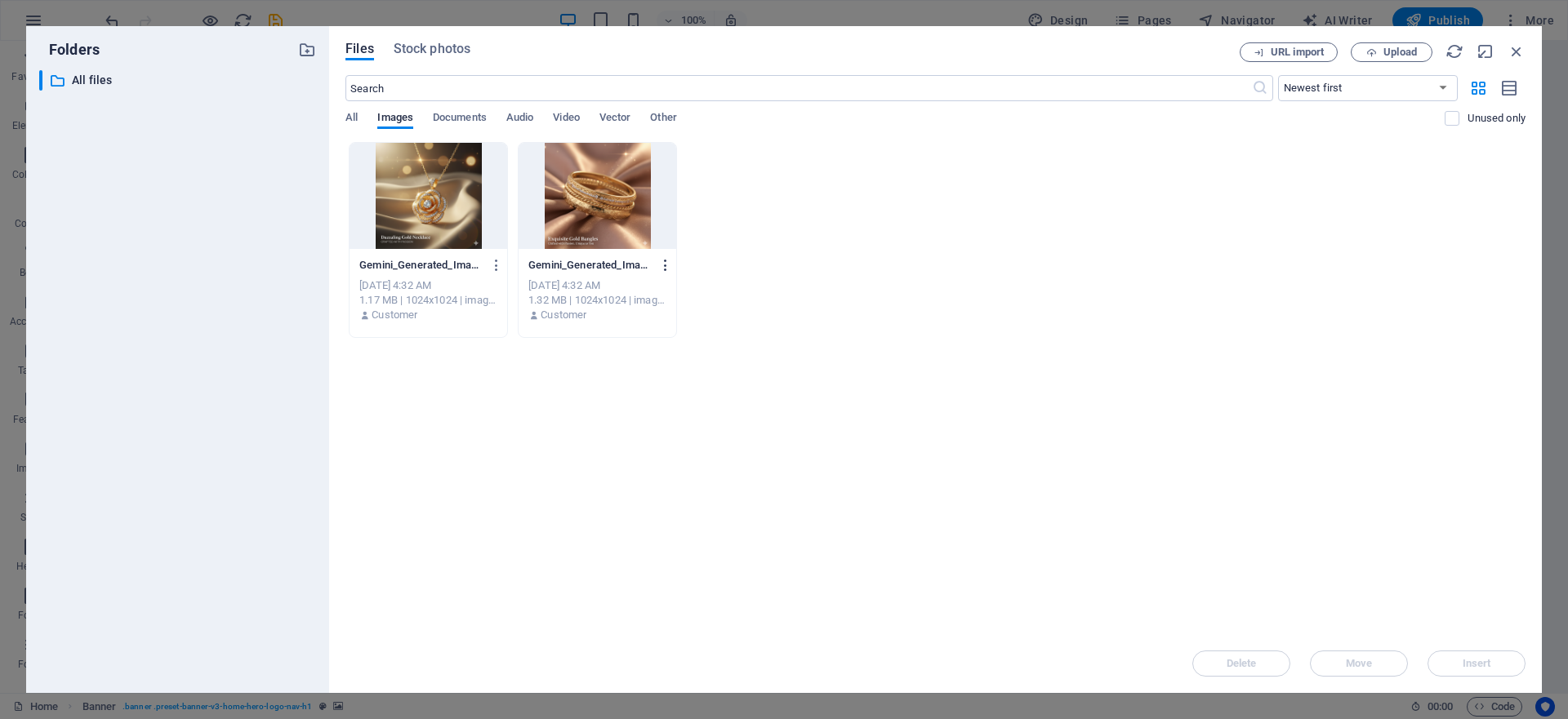
click at [659, 263] on icon "button" at bounding box center [667, 265] width 16 height 15
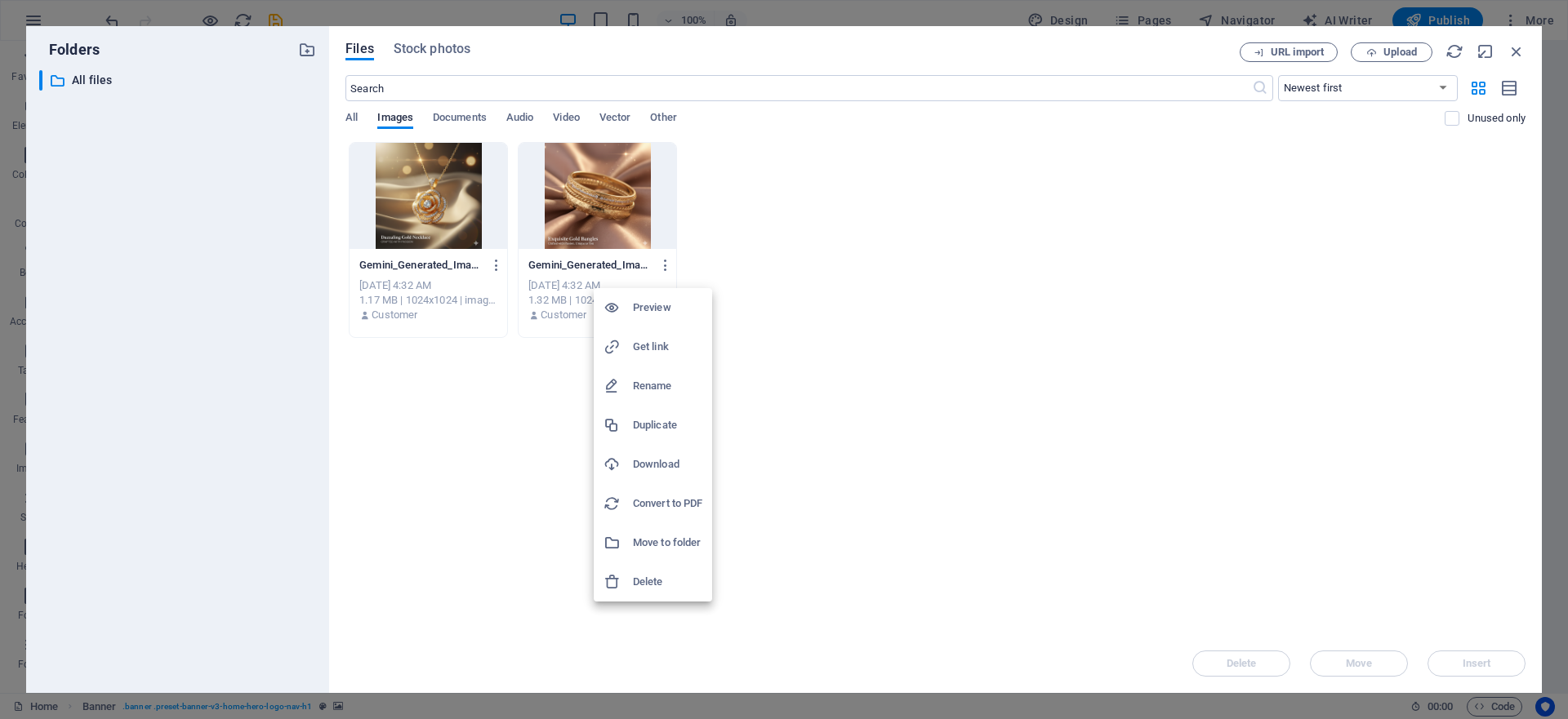
click at [1193, 422] on div at bounding box center [784, 359] width 1568 height 719
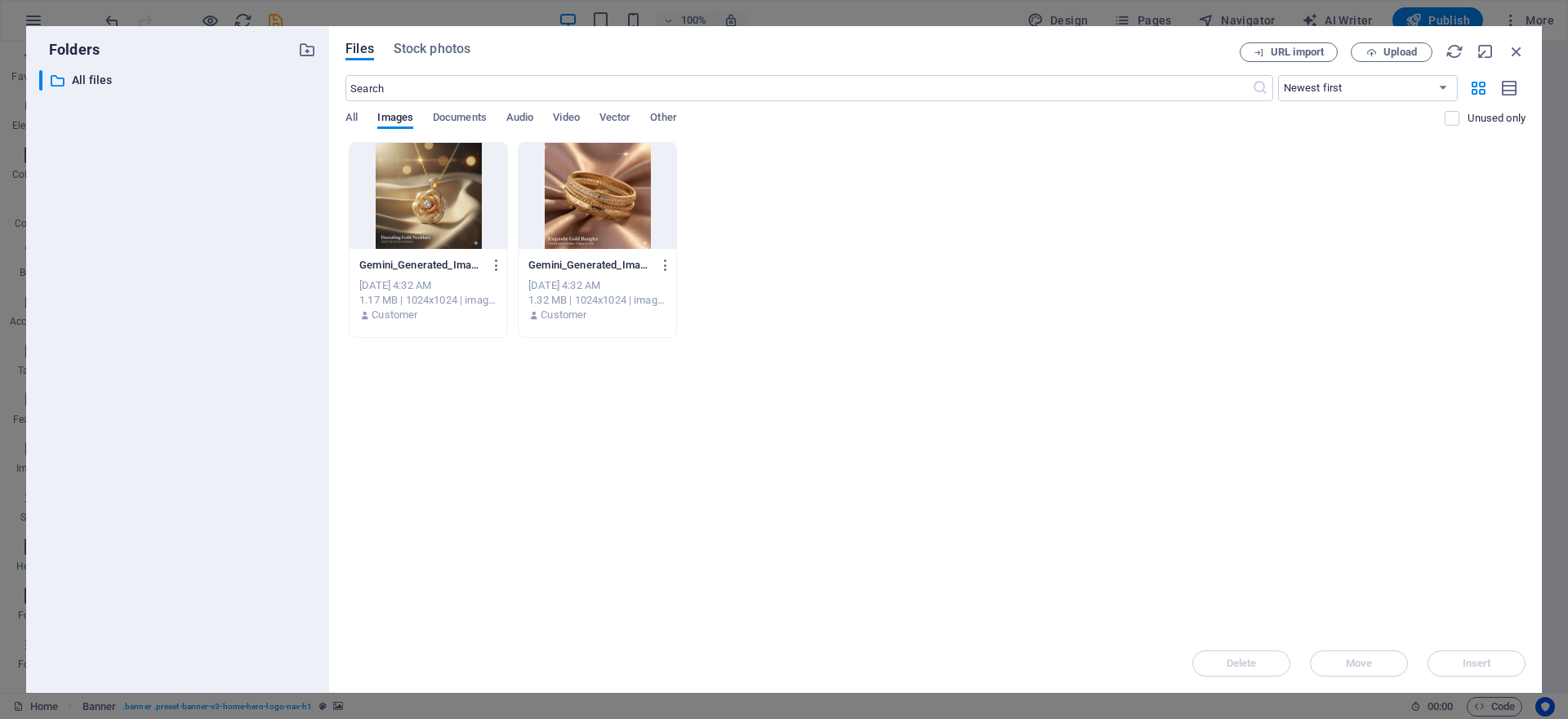
click at [638, 198] on div at bounding box center [597, 196] width 157 height 106
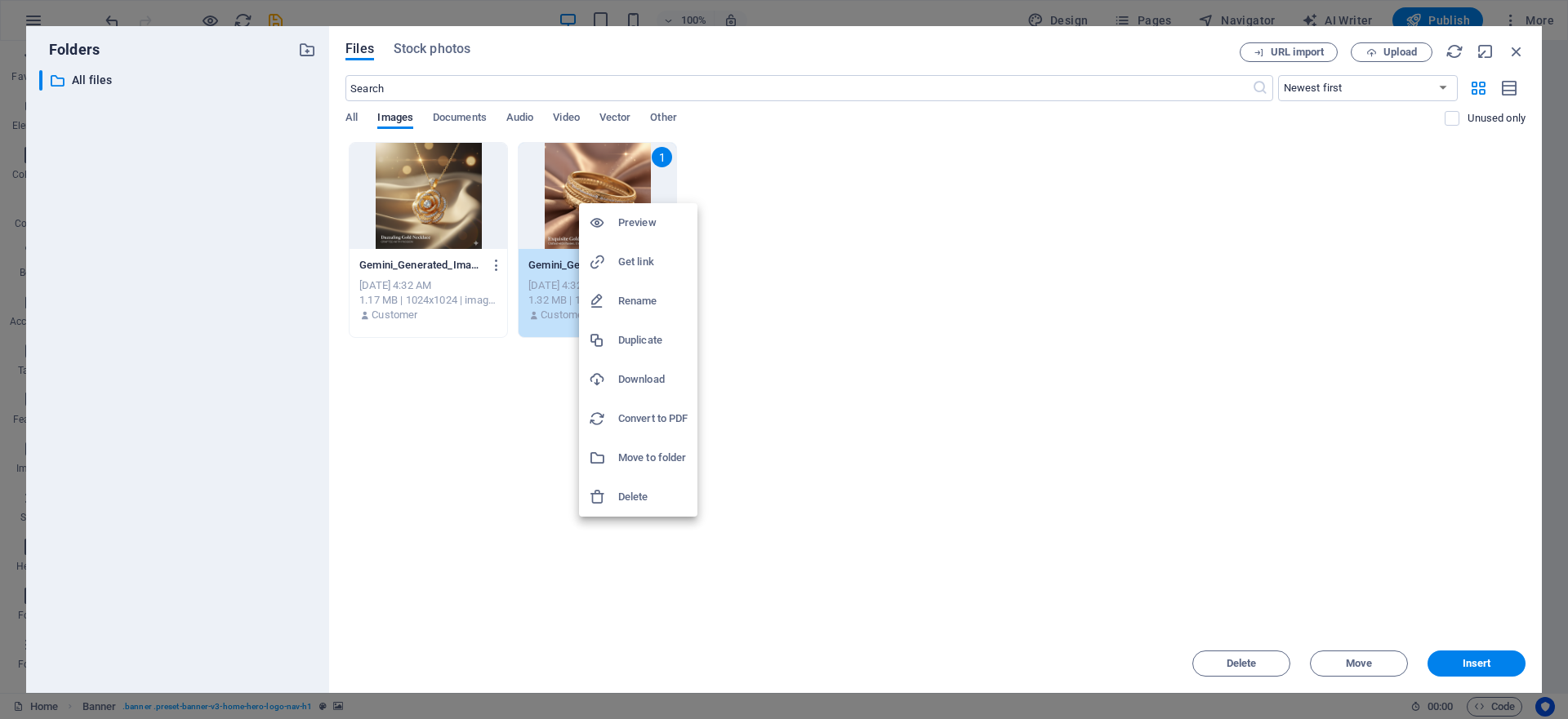
click at [918, 399] on div at bounding box center [784, 359] width 1568 height 719
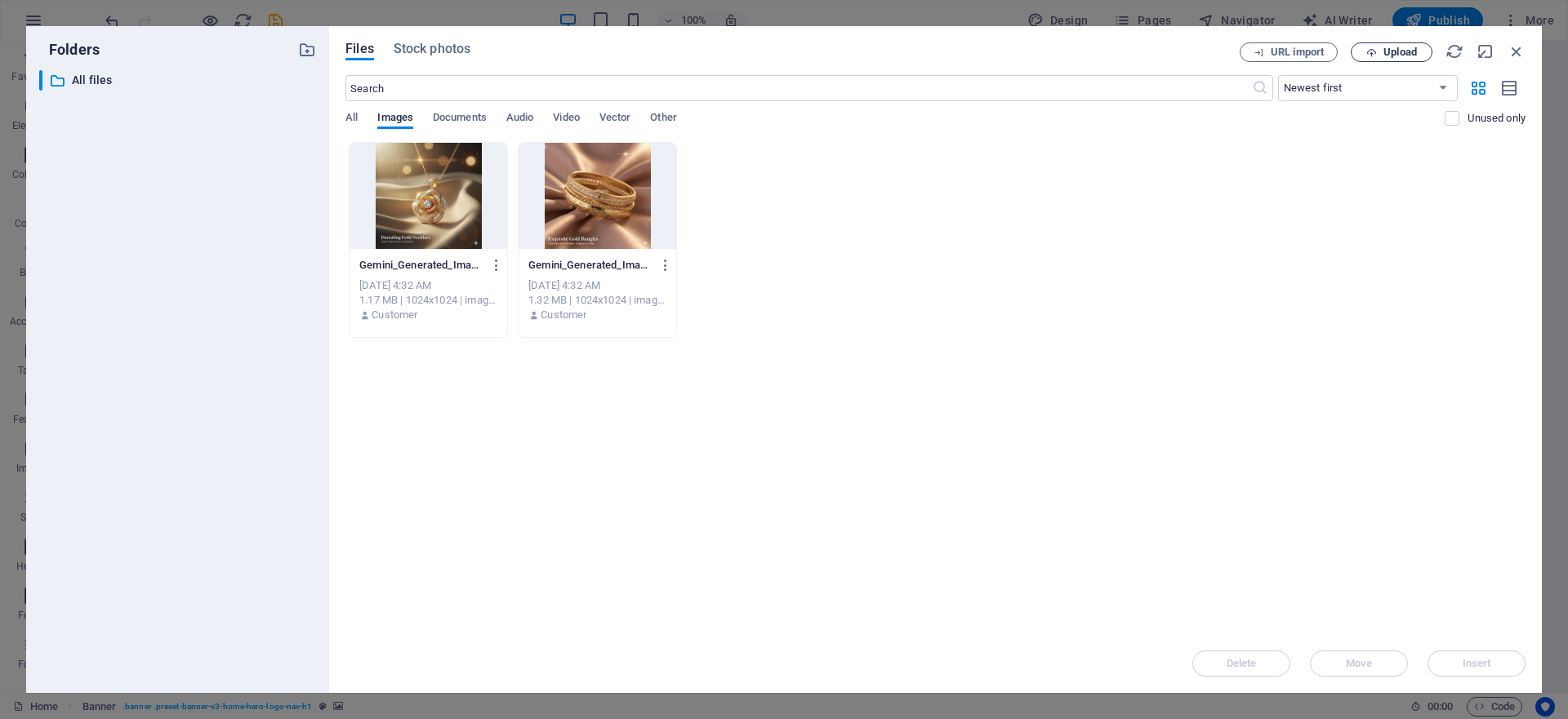
click at [1398, 54] on span "Upload" at bounding box center [1401, 53] width 34 height 10
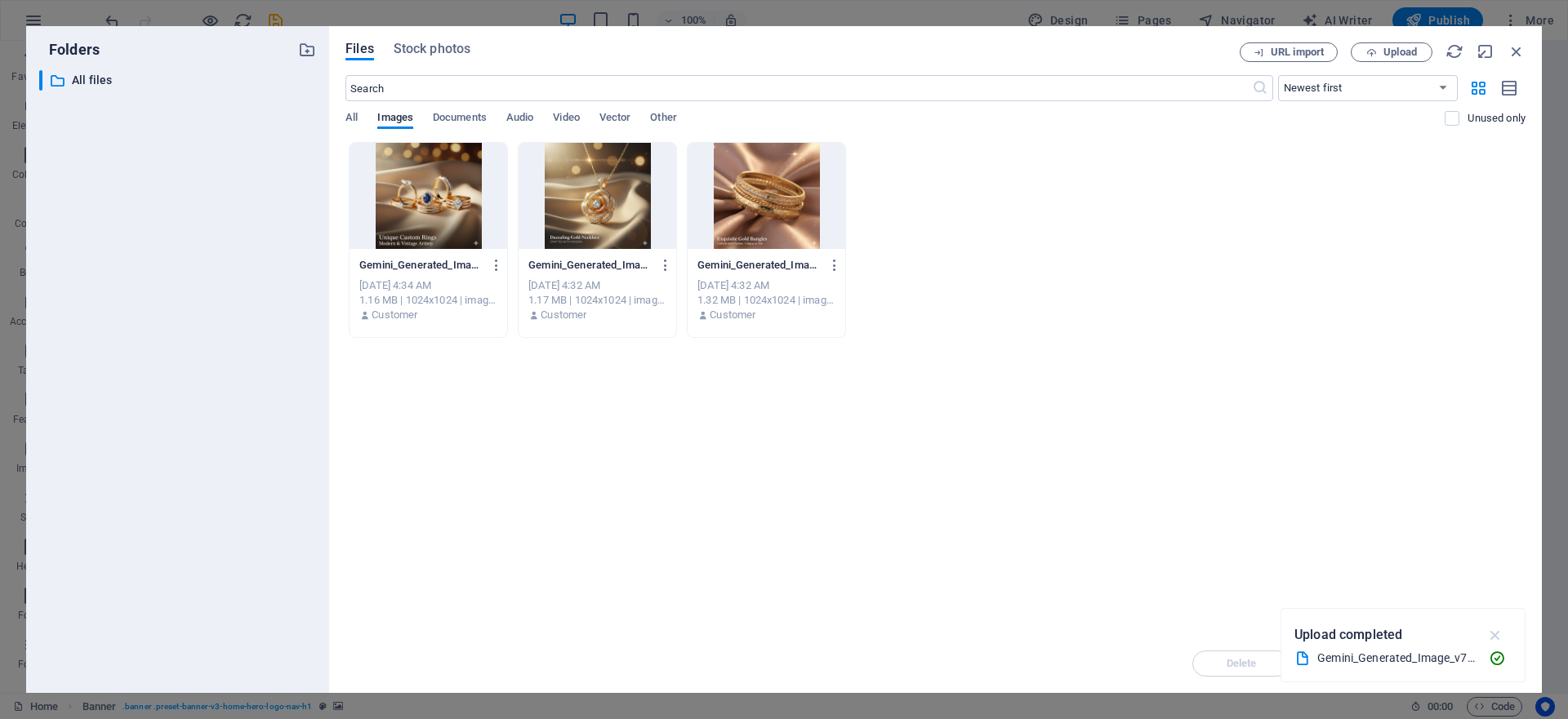
click at [1491, 628] on icon "button" at bounding box center [1495, 635] width 19 height 18
drag, startPoint x: 651, startPoint y: 422, endPoint x: 504, endPoint y: 280, distance: 204.4
click at [650, 422] on div "Drop files here to upload them instantly Gemini_Generated_Image_v75ucyv75ucyv75…" at bounding box center [935, 388] width 1180 height 492
click at [445, 192] on div at bounding box center [428, 196] width 157 height 106
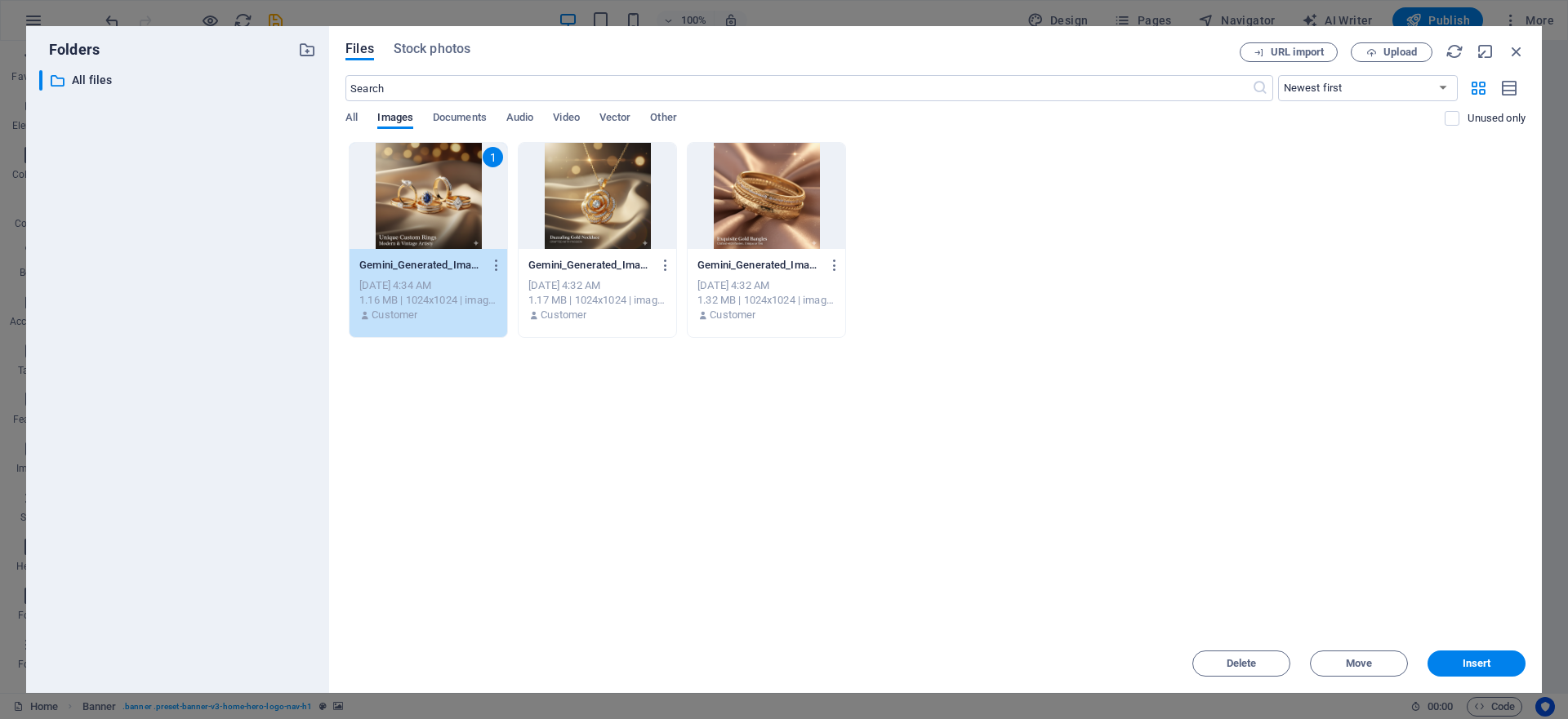
click at [569, 204] on div at bounding box center [597, 196] width 157 height 106
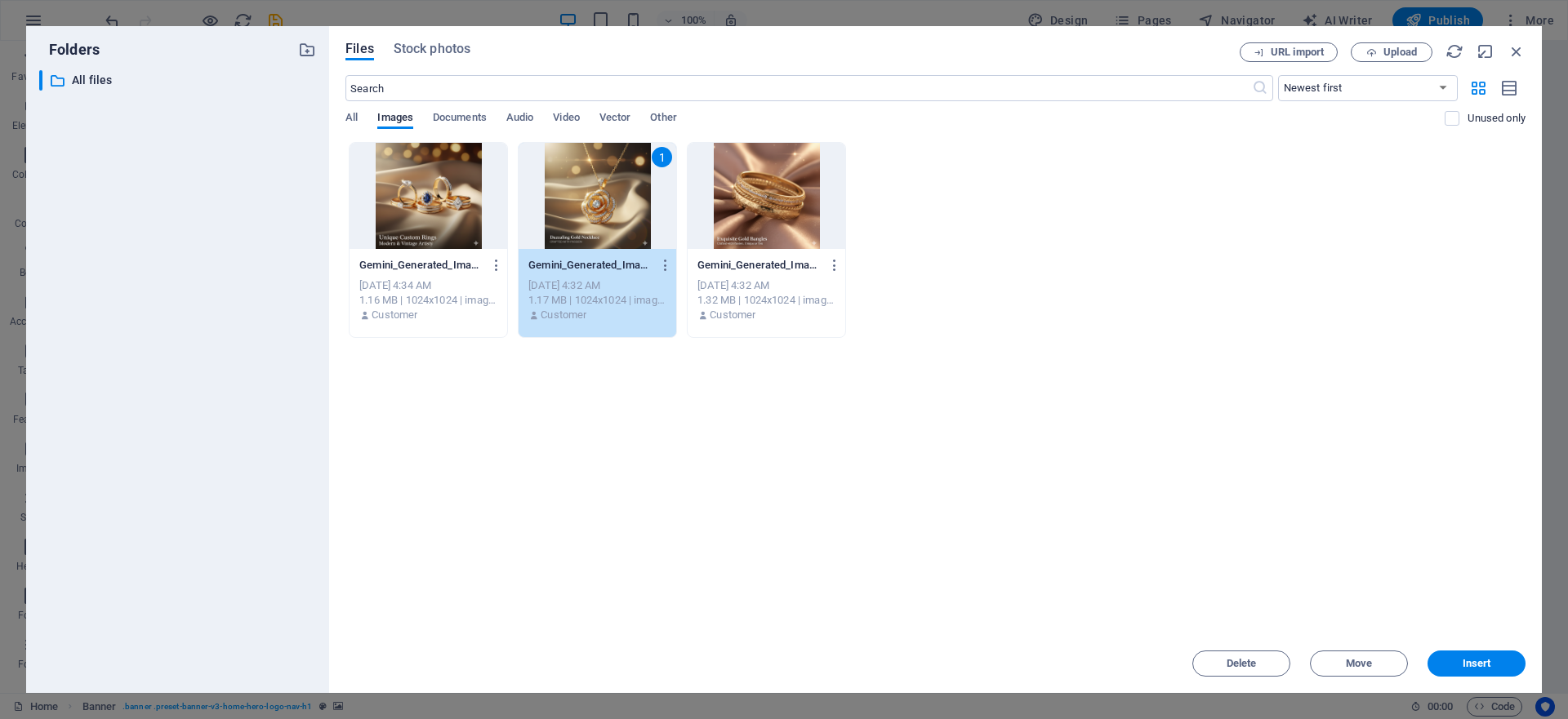
click at [768, 208] on div at bounding box center [766, 196] width 157 height 106
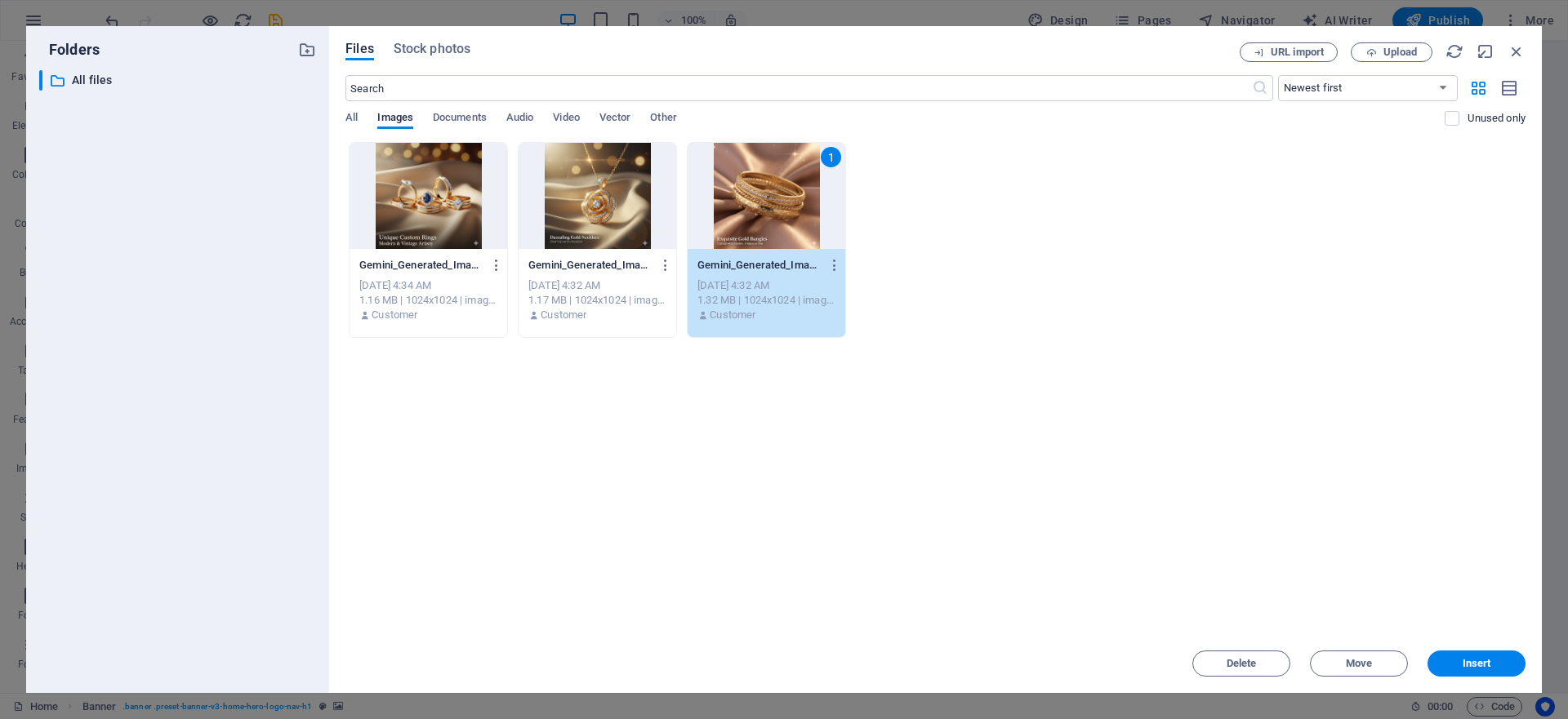
click at [917, 225] on div "Gemini_Generated_Image_v75ucyv75ucyv75u-8HD_V29pmvHYYWnpiGDsnA.png Gemini_Gener…" at bounding box center [935, 240] width 1180 height 196
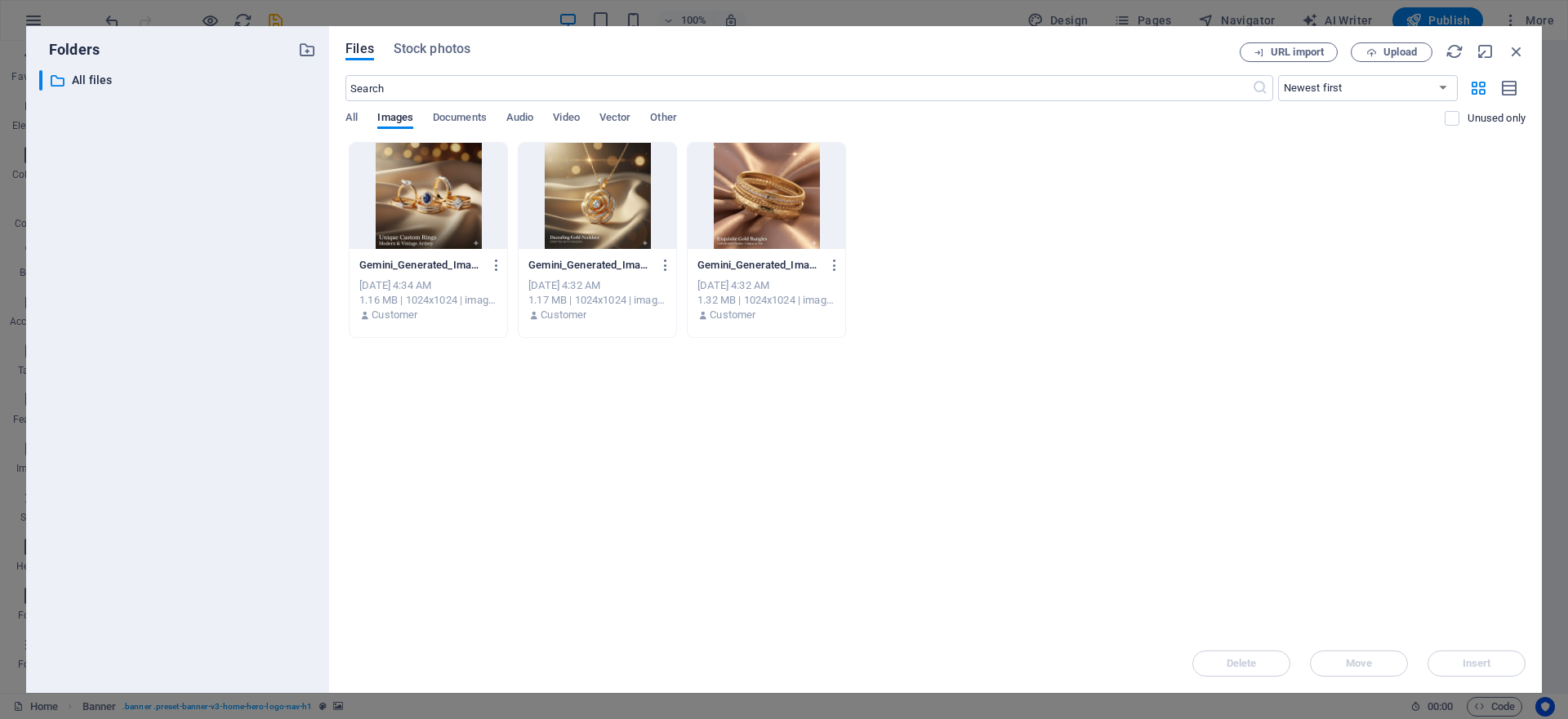
click at [448, 212] on div at bounding box center [428, 196] width 157 height 106
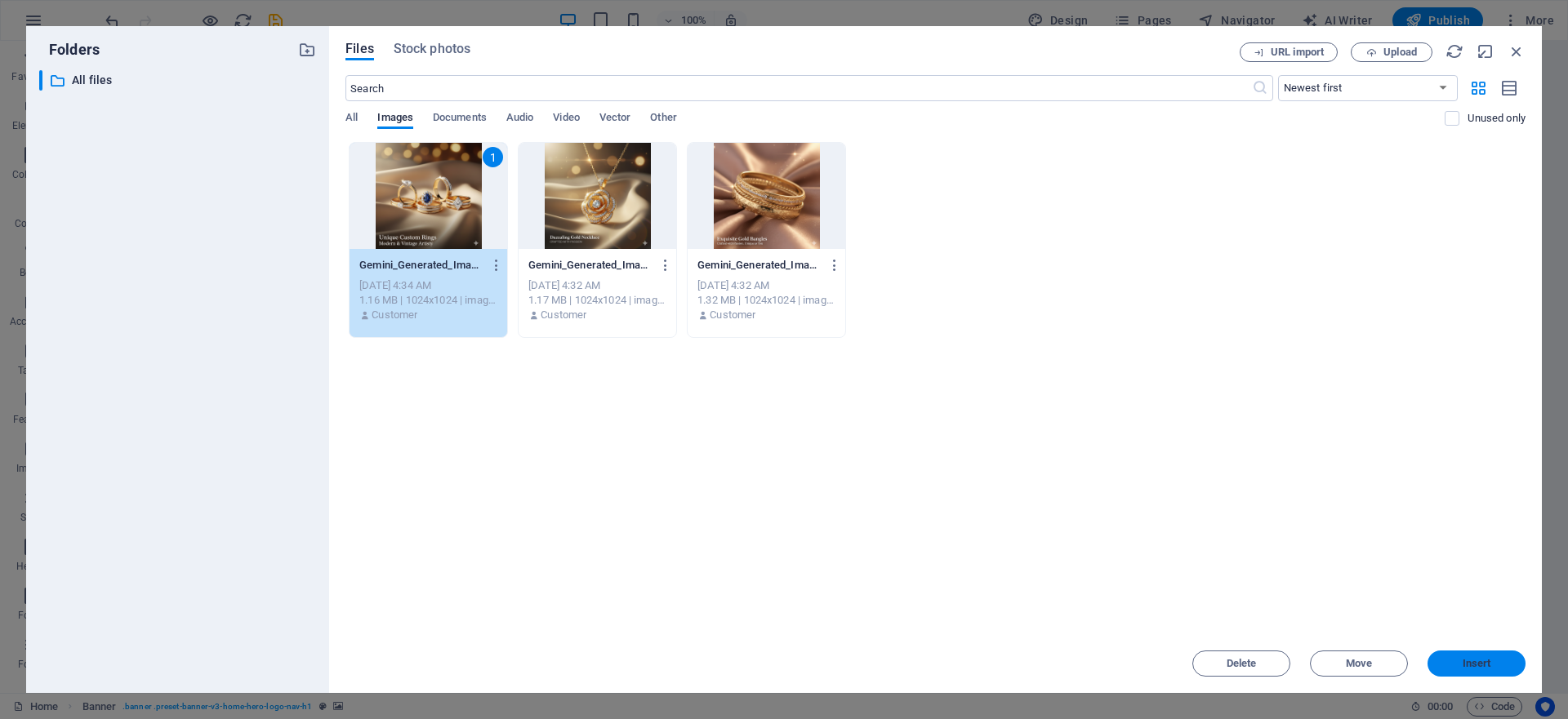
click at [1477, 673] on button "Insert" at bounding box center [1476, 663] width 98 height 26
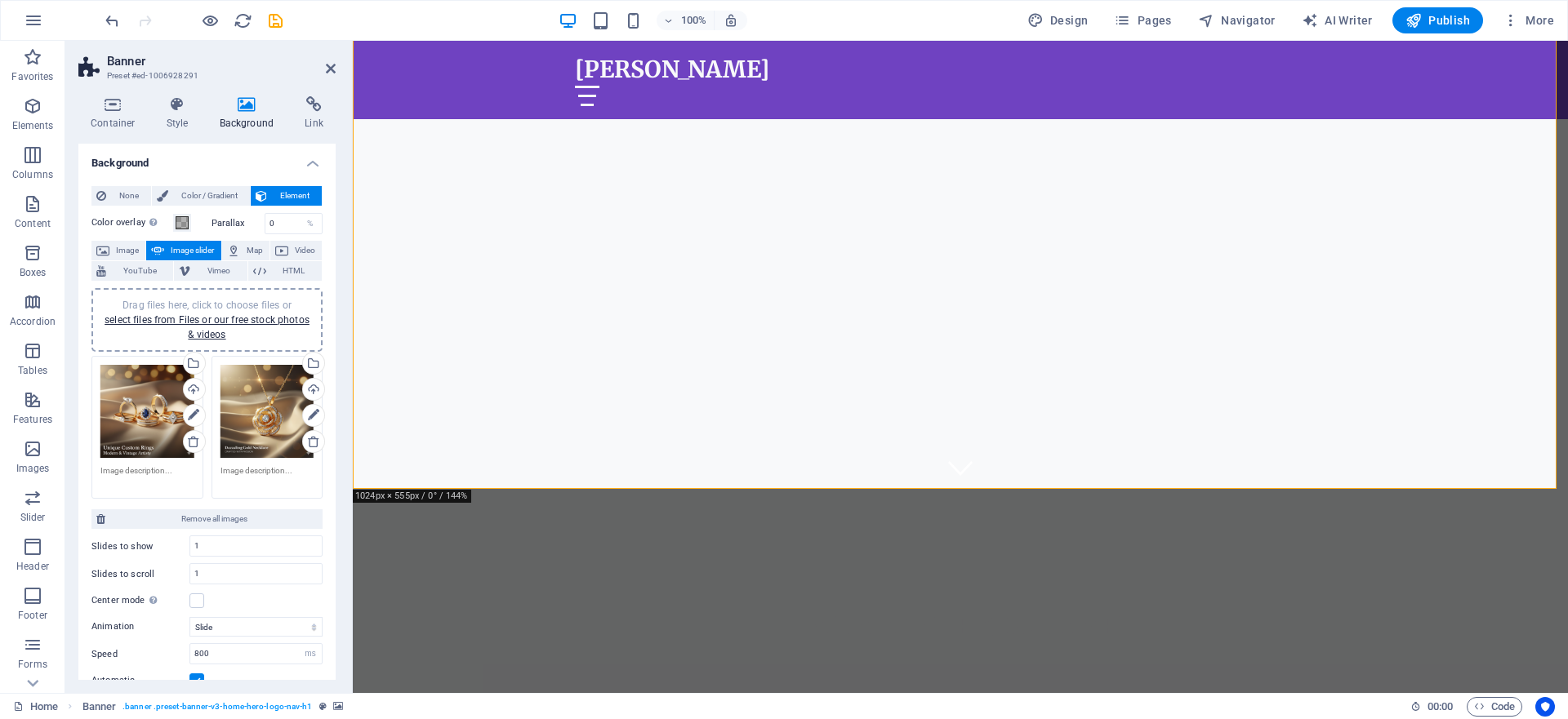
click at [213, 501] on div "Drag files here, click to choose files or select files from Files or our free s…" at bounding box center [207, 406] width 231 height 249
click at [208, 483] on div "Drag files here, click to choose files or select files from Files or our free s…" at bounding box center [268, 428] width 120 height 152
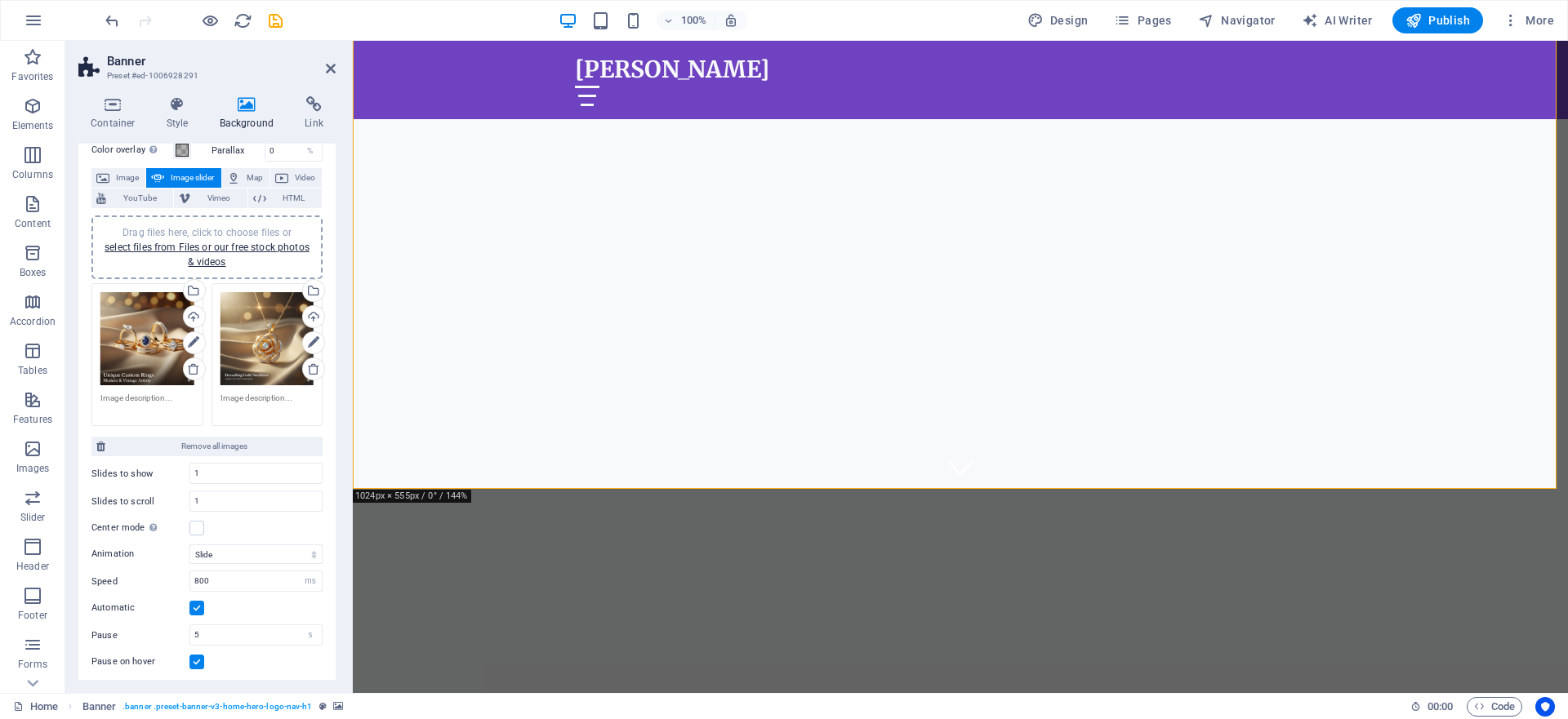
scroll to position [76, 0]
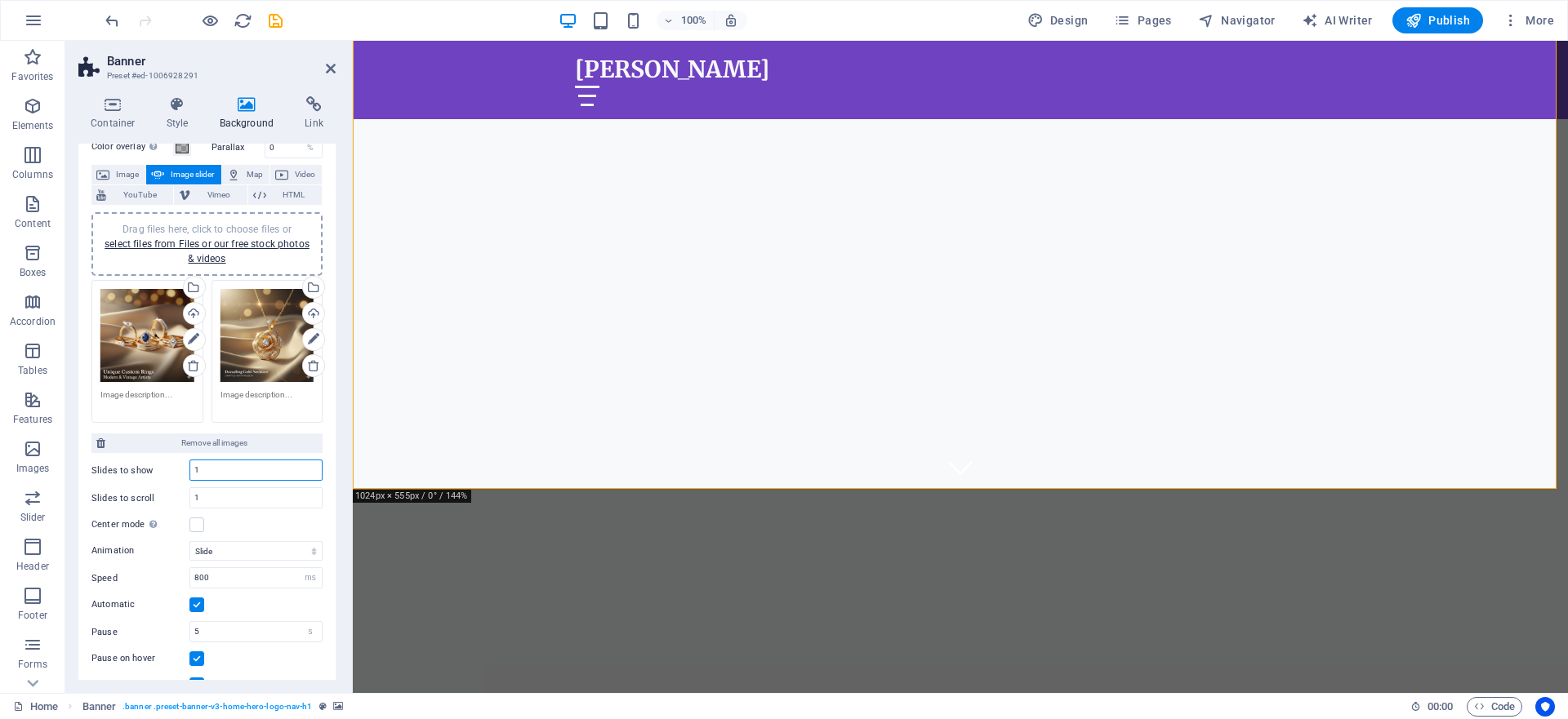
click at [241, 469] on input "1" at bounding box center [256, 470] width 131 height 20
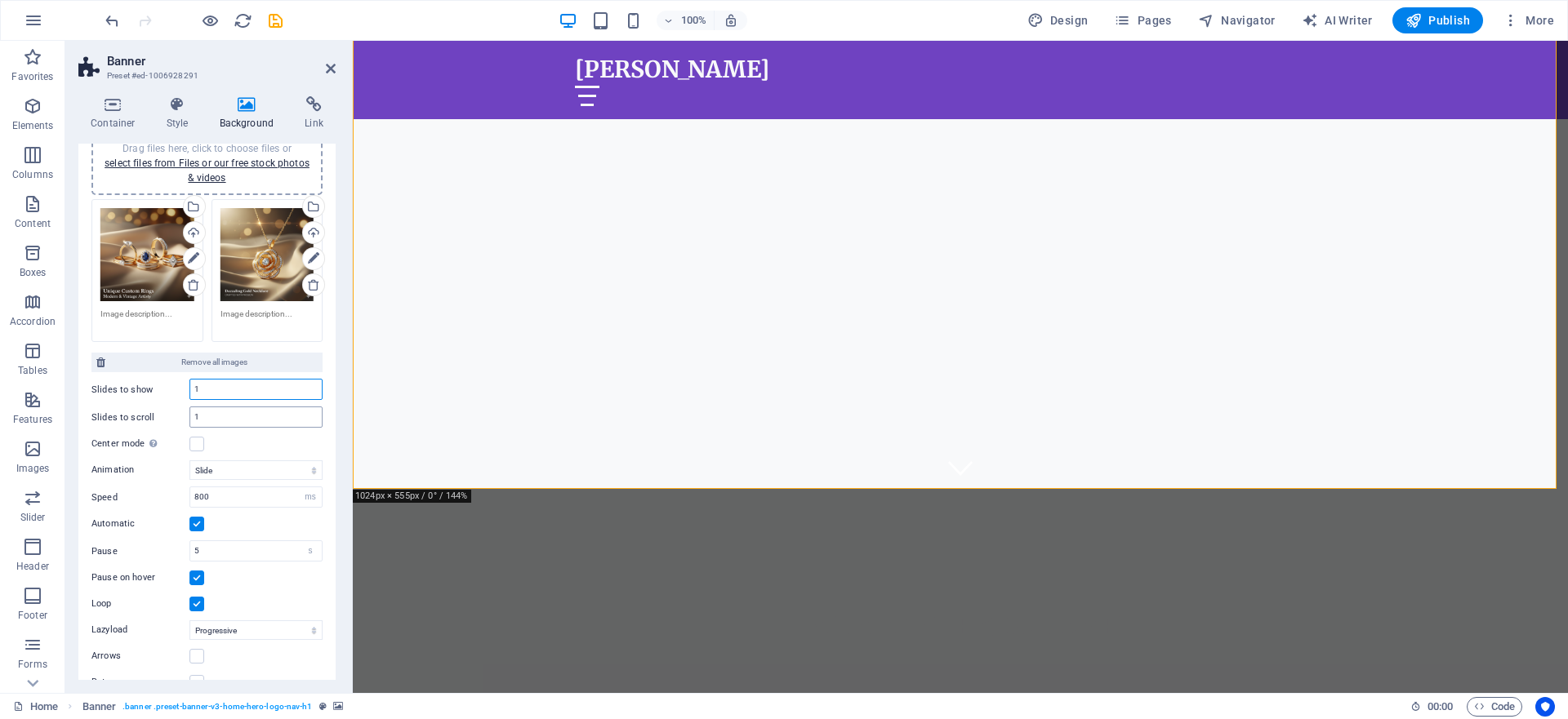
scroll to position [180, 0]
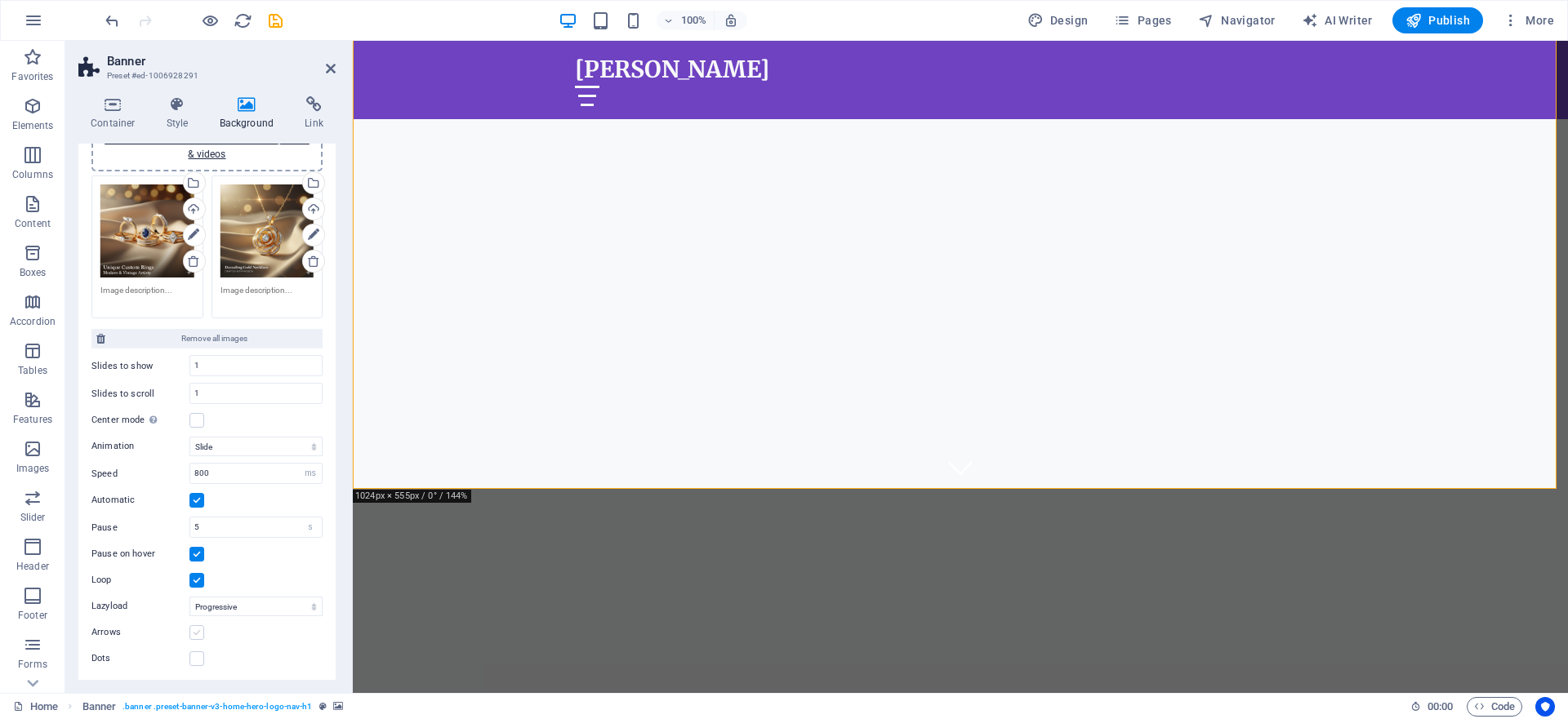
click at [198, 633] on label at bounding box center [196, 632] width 15 height 15
click at [0, 0] on input "Arrows" at bounding box center [0, 0] width 0 height 0
click at [198, 633] on label at bounding box center [196, 632] width 15 height 15
click at [0, 0] on input "Arrows" at bounding box center [0, 0] width 0 height 0
click at [198, 660] on label at bounding box center [196, 658] width 15 height 15
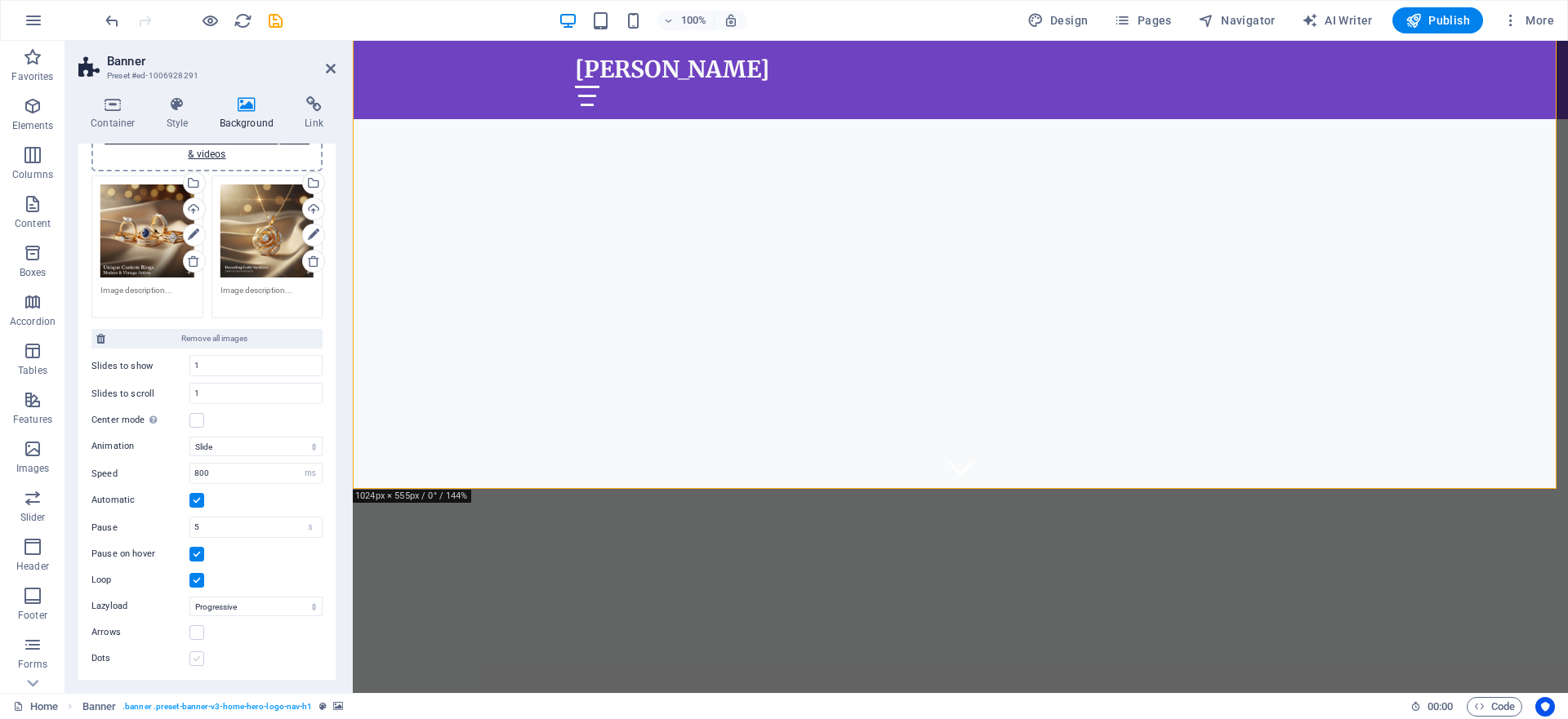
click at [0, 0] on input "Dots" at bounding box center [0, 0] width 0 height 0
click at [198, 660] on label at bounding box center [196, 658] width 15 height 15
click at [0, 0] on input "Dots" at bounding box center [0, 0] width 0 height 0
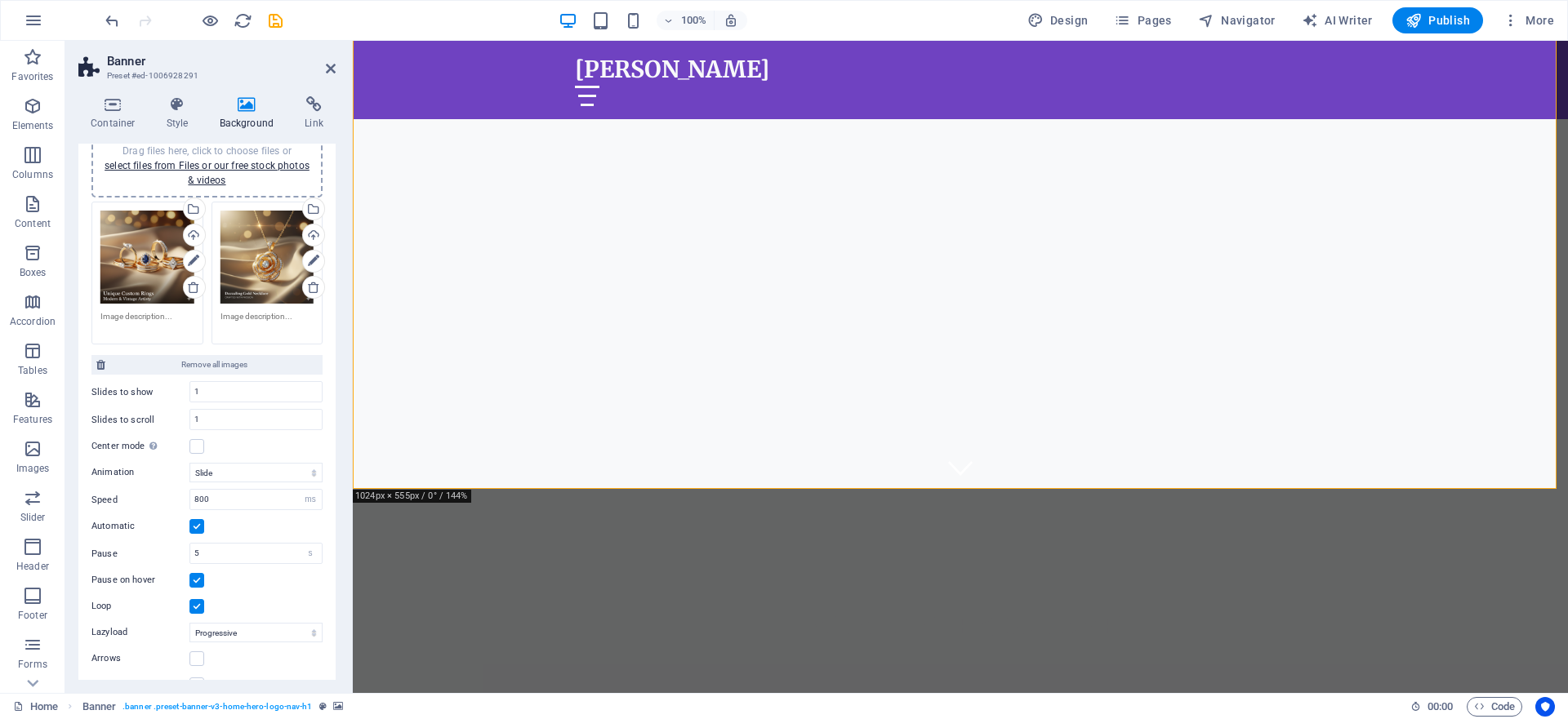
scroll to position [90, 0]
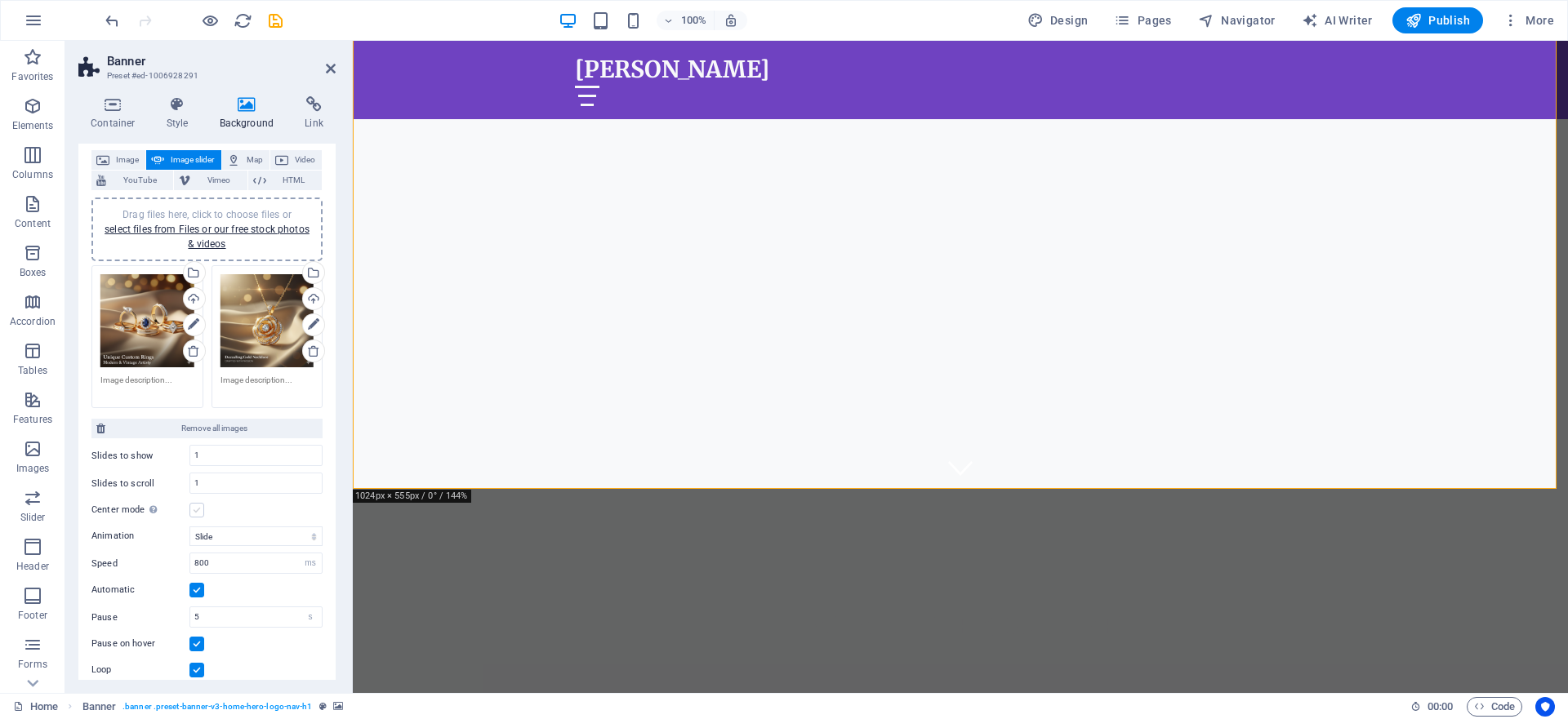
click at [194, 512] on label at bounding box center [196, 510] width 15 height 15
click at [0, 0] on input "Center mode Enables centered view with partial previous/next slide. Use with od…" at bounding box center [0, 0] width 0 height 0
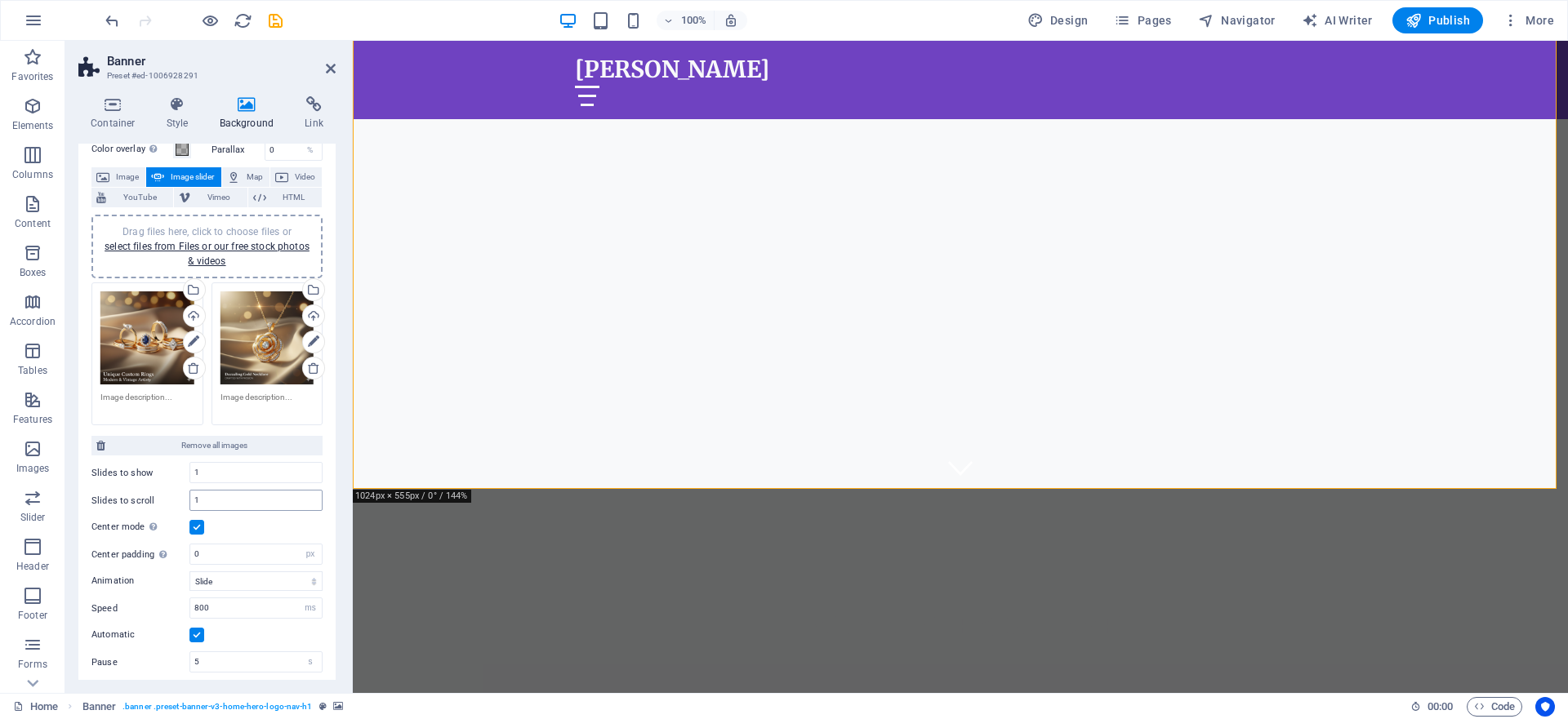
scroll to position [32, 0]
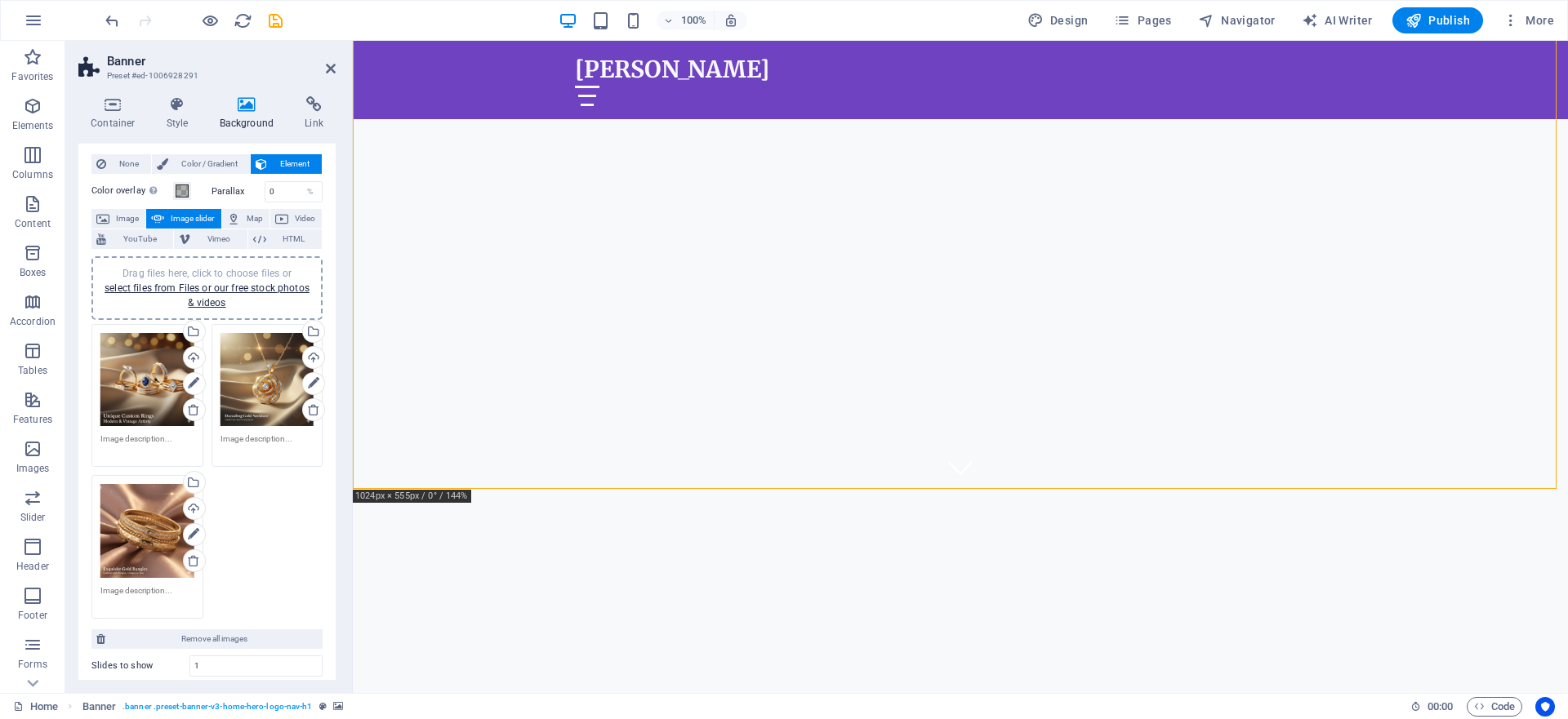
drag, startPoint x: 1457, startPoint y: 13, endPoint x: 1298, endPoint y: -33, distance: 165.5
click at [1298, 0] on html "[PERSON_NAME] Home Favorites Elements Columns Content Boxes Accordion Tables Fe…" at bounding box center [784, 359] width 1568 height 719
click at [1451, 25] on span "Publish" at bounding box center [1438, 20] width 65 height 16
checkbox input "false"
